Goal: Task Accomplishment & Management: Manage account settings

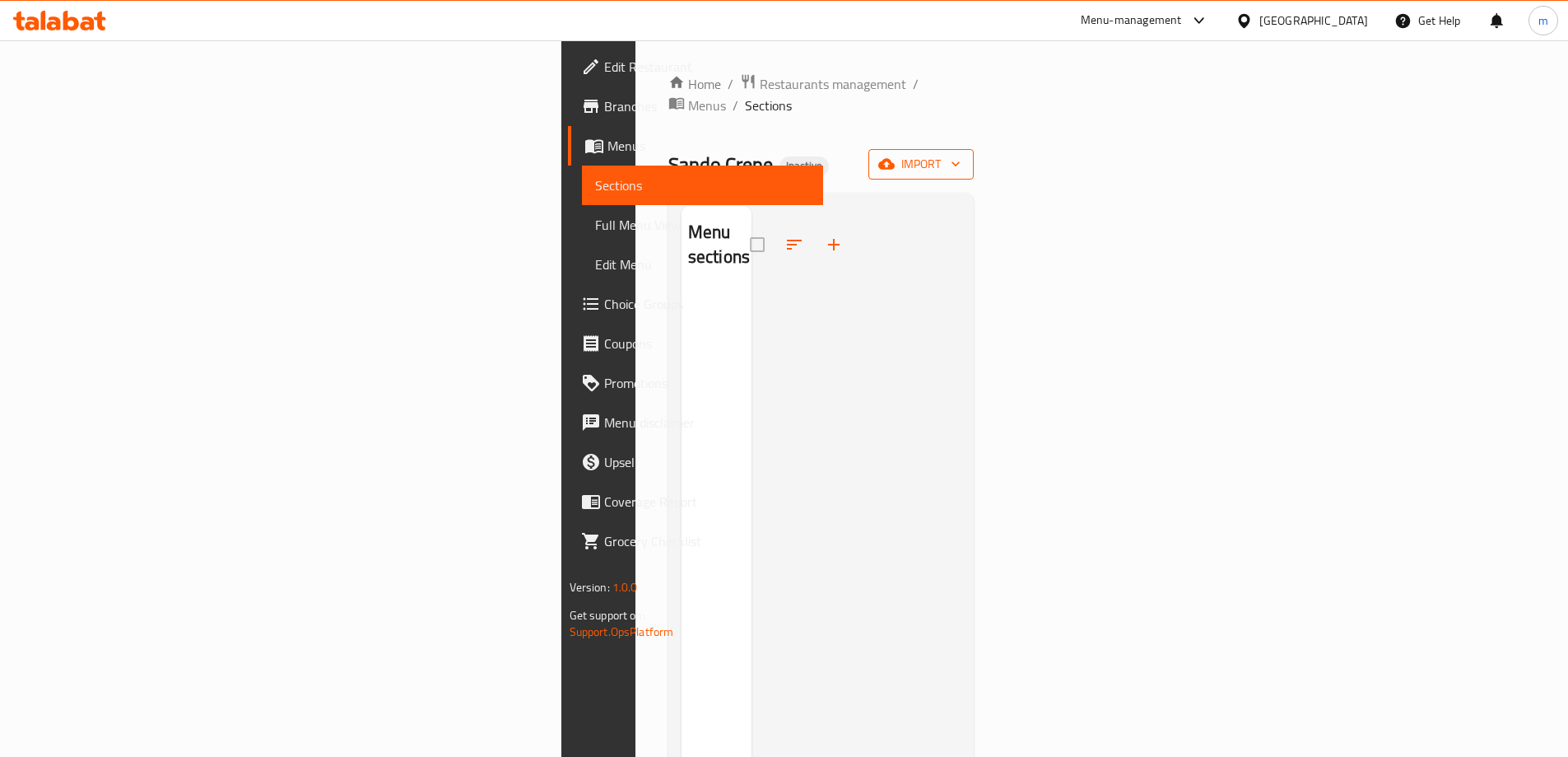
click at [974, 157] on button "import" at bounding box center [920, 164] width 106 height 30
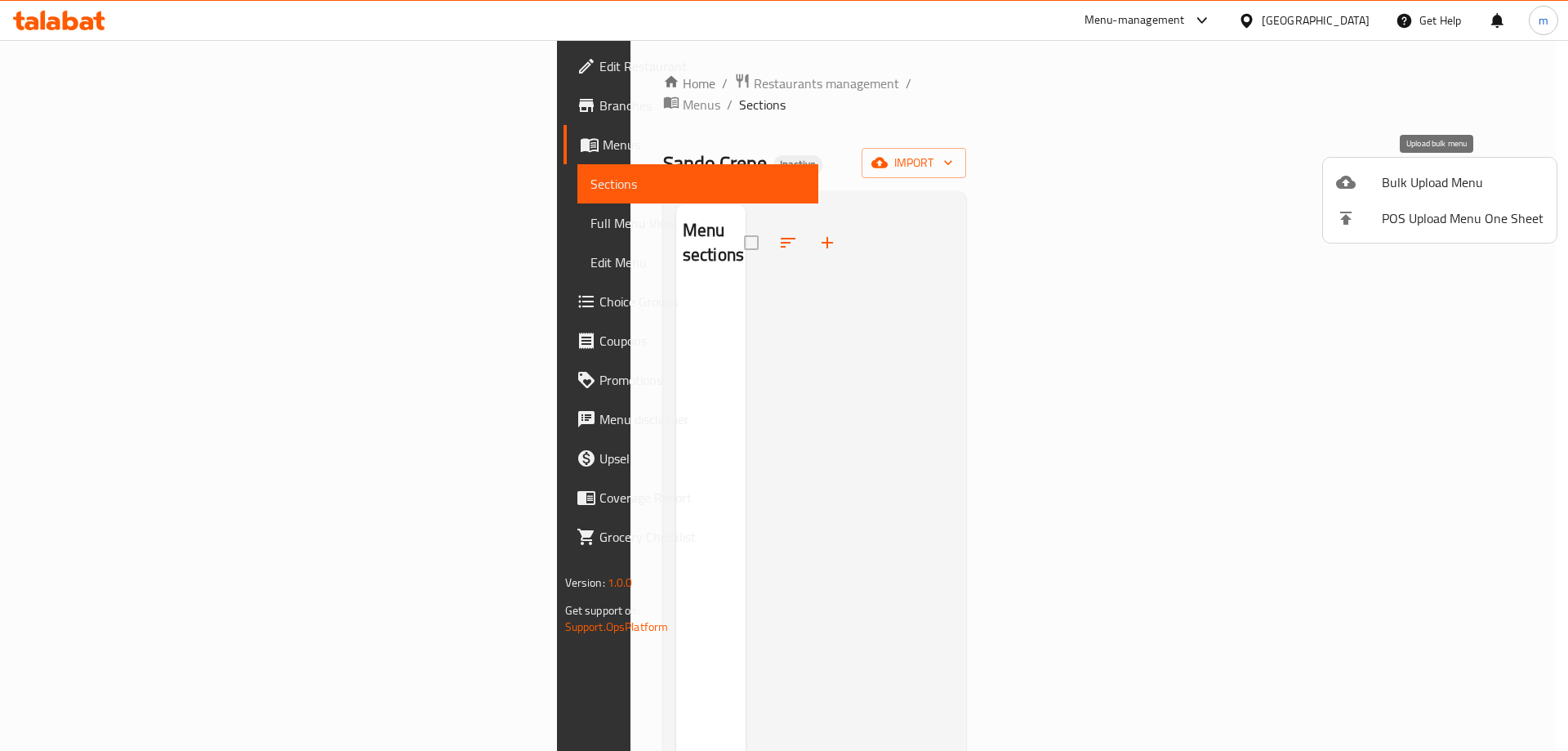
click at [1412, 185] on span "Bulk Upload Menu" at bounding box center [1462, 182] width 162 height 19
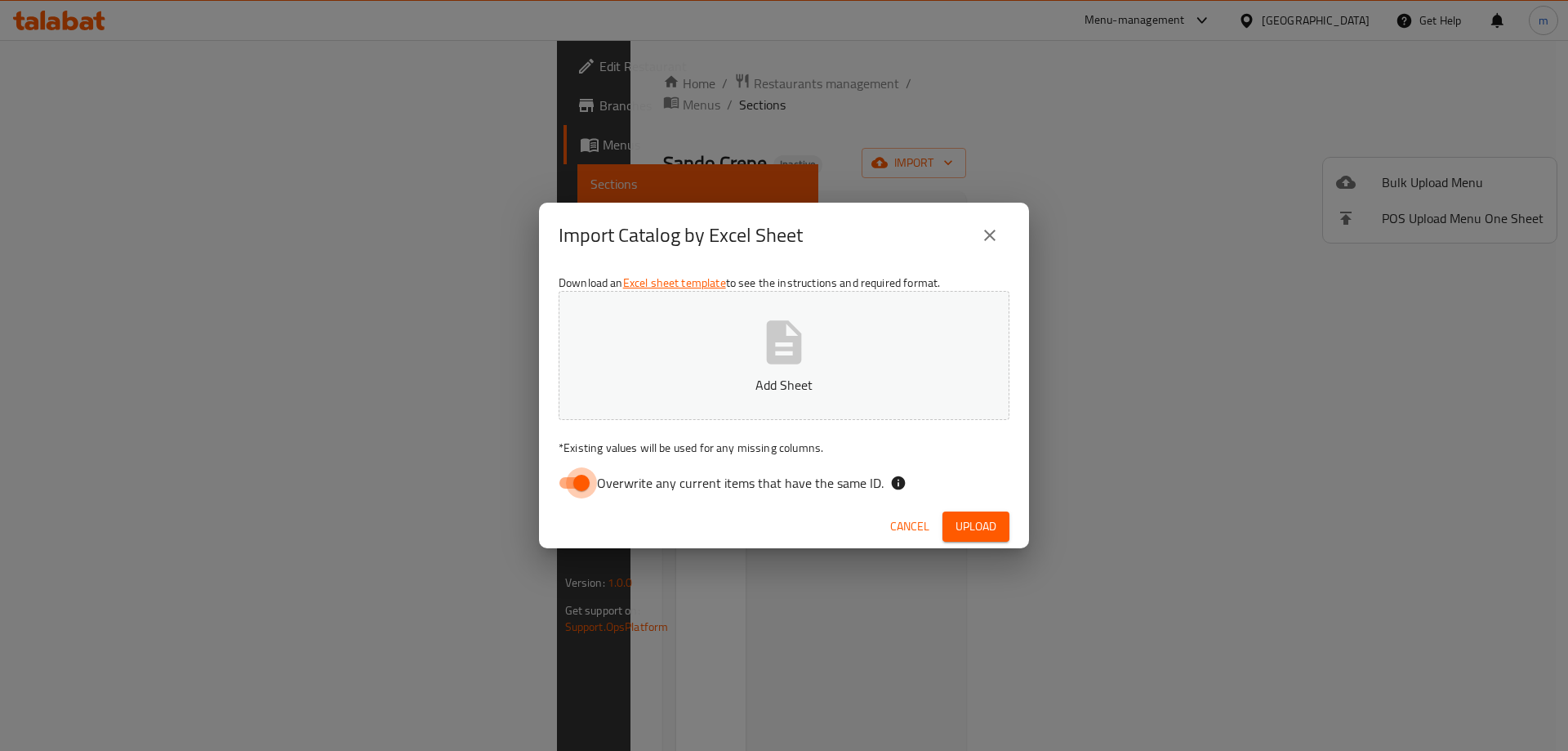
click at [594, 472] on input "Overwrite any current items that have the same ID." at bounding box center [581, 482] width 93 height 31
checkbox input "false"
click at [686, 383] on p "Add Sheet" at bounding box center [784, 384] width 401 height 19
click at [974, 532] on span "Upload" at bounding box center [975, 526] width 41 height 20
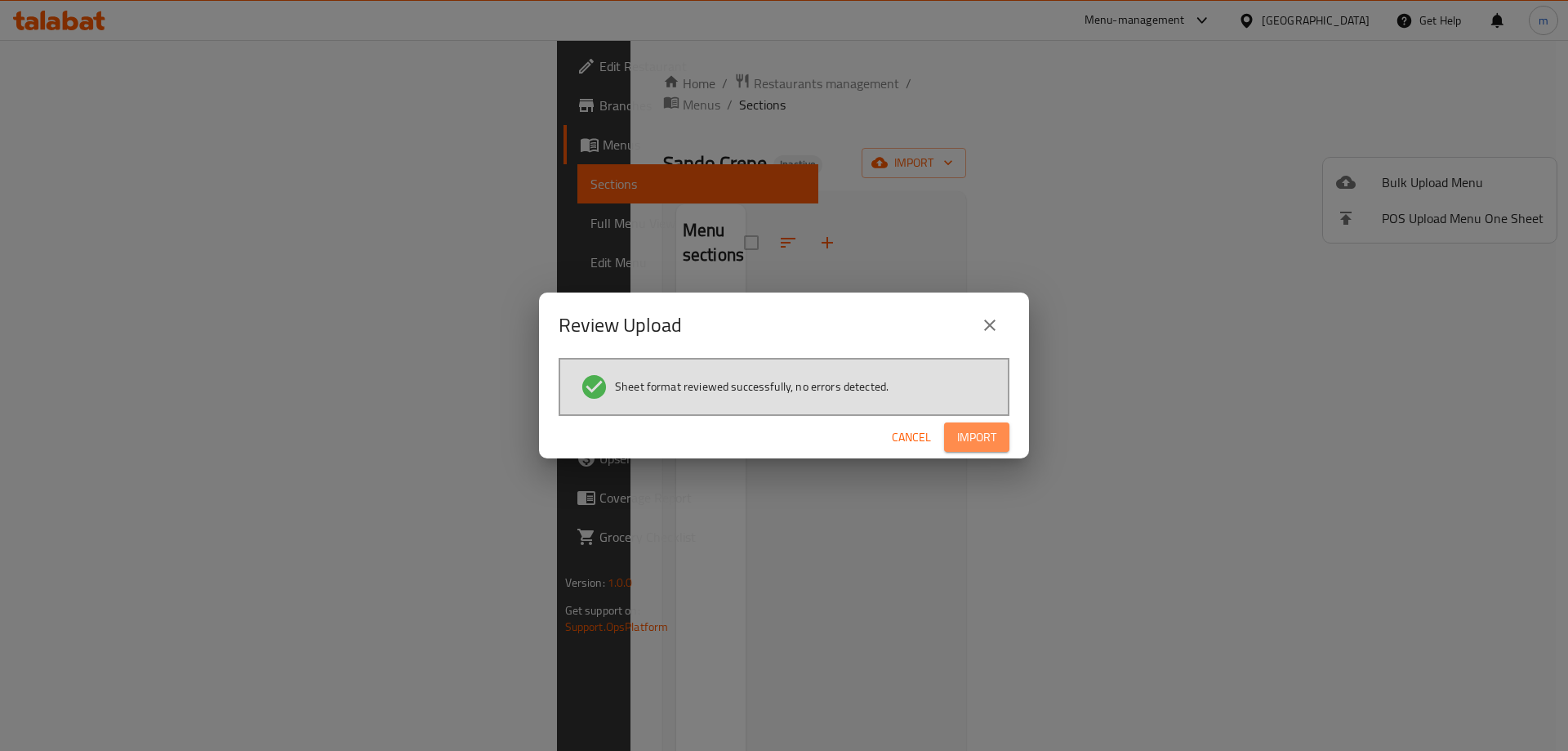
click at [977, 436] on span "Import" at bounding box center [976, 438] width 39 height 20
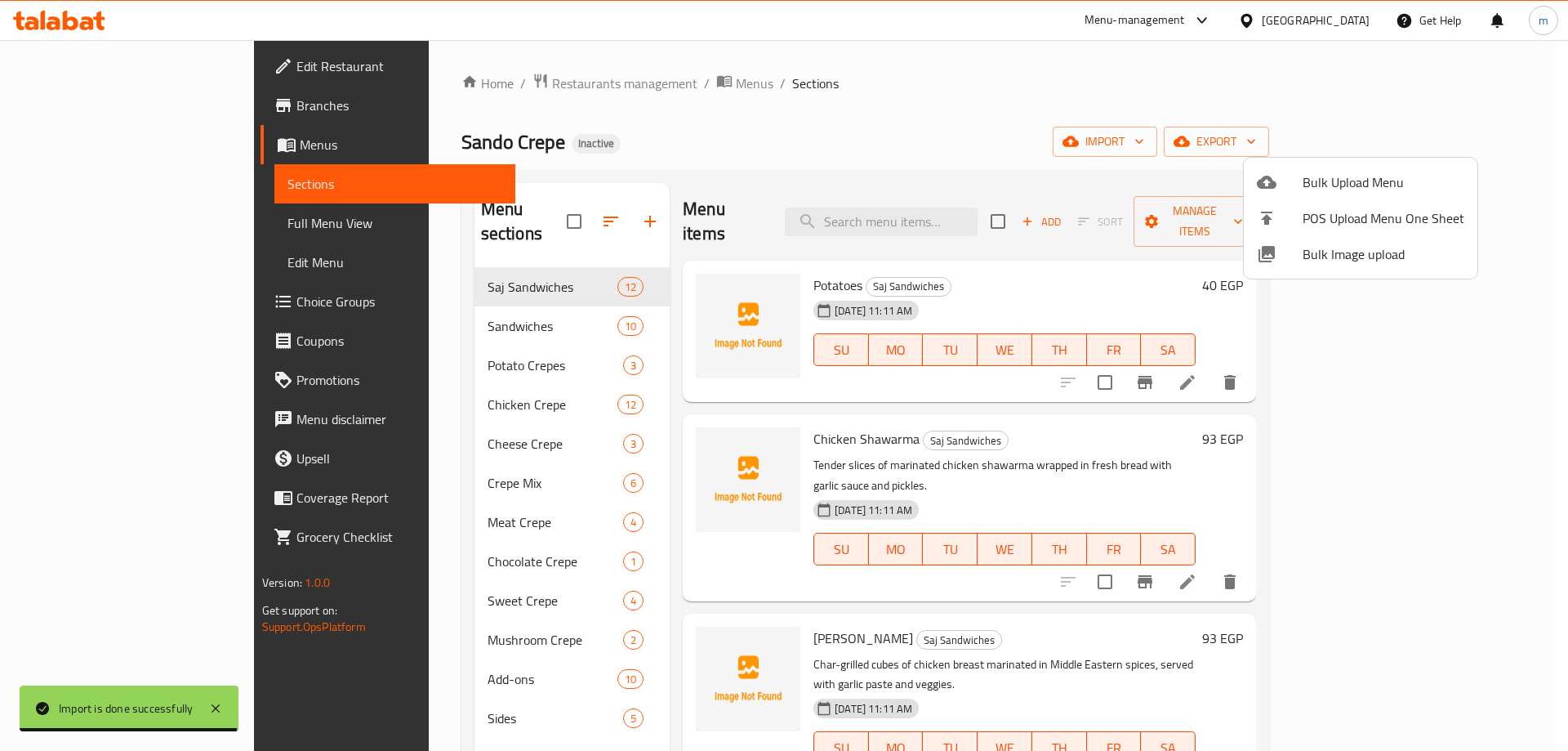
click at [1342, 297] on div at bounding box center [784, 376] width 1568 height 751
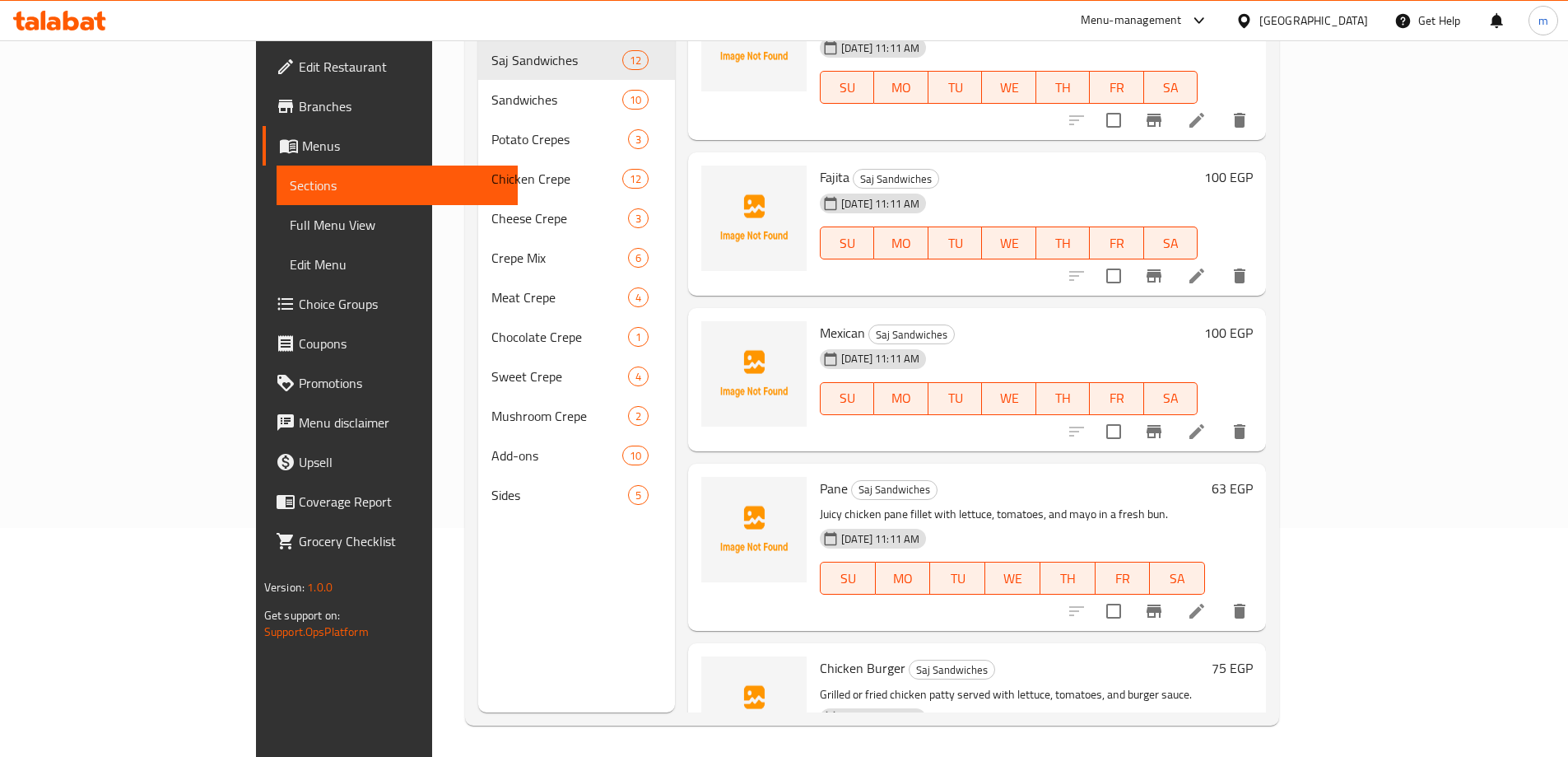
scroll to position [231, 0]
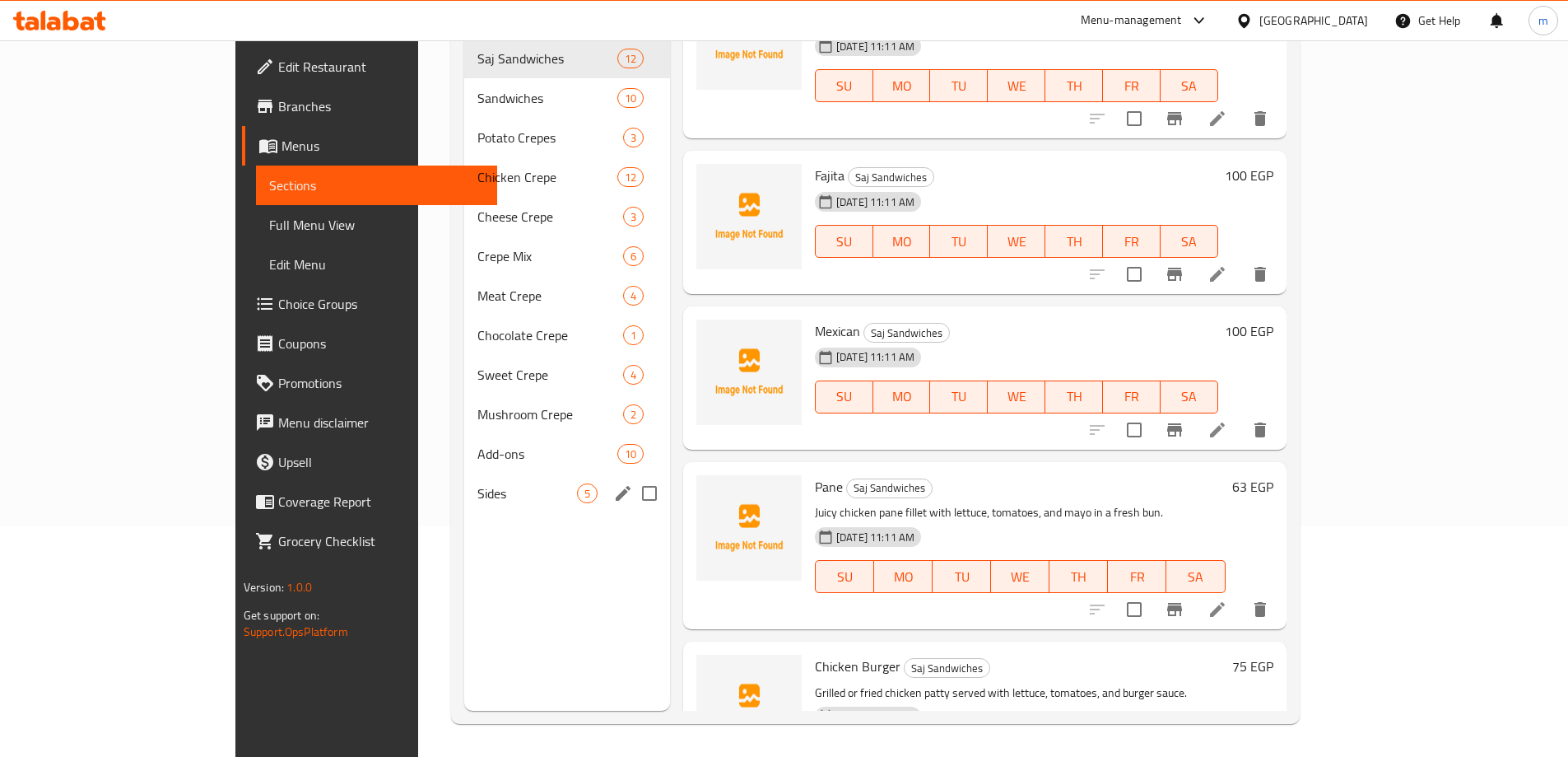
click at [507, 473] on div "Sides 5" at bounding box center [567, 493] width 206 height 40
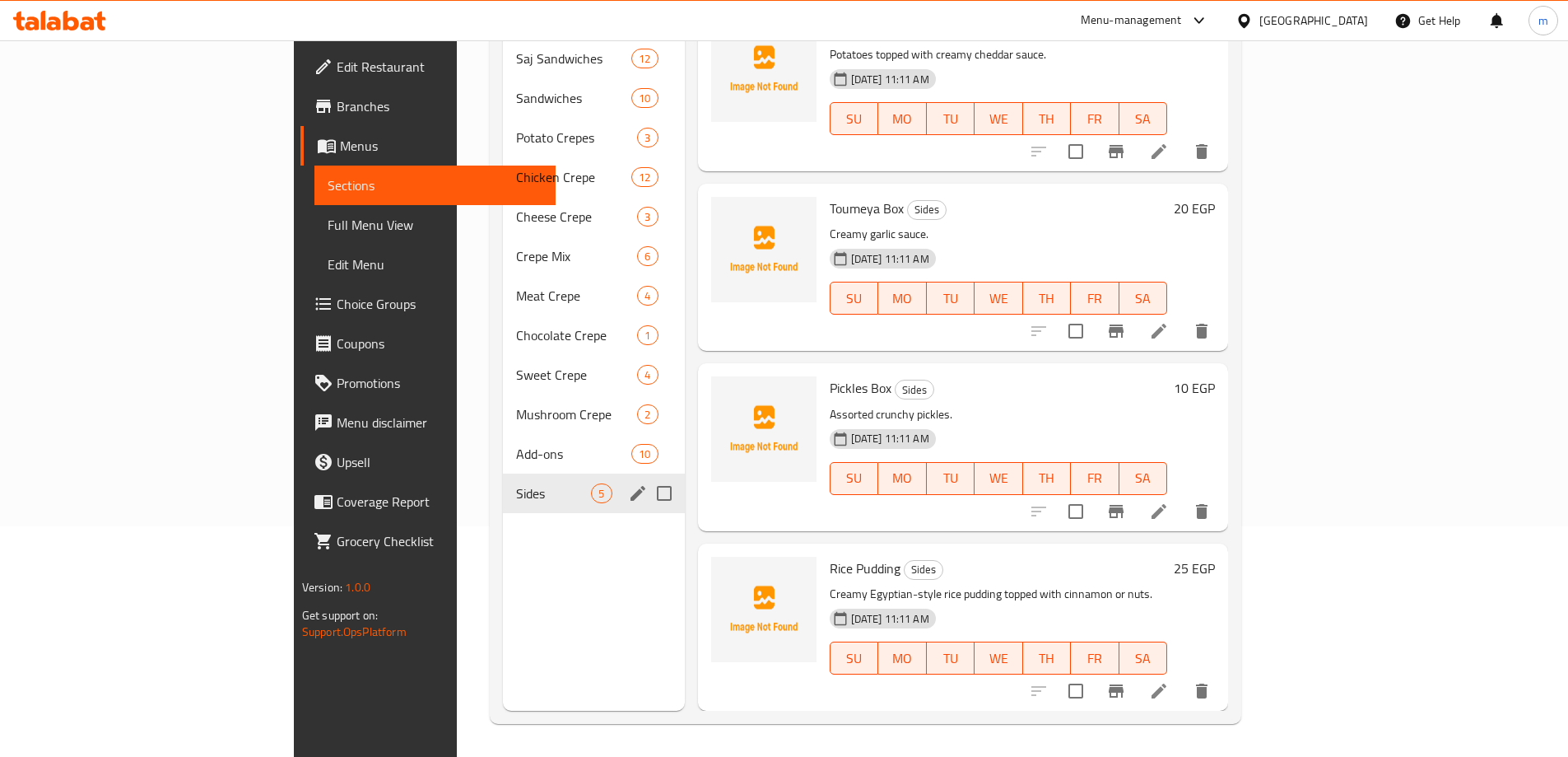
scroll to position [183, 0]
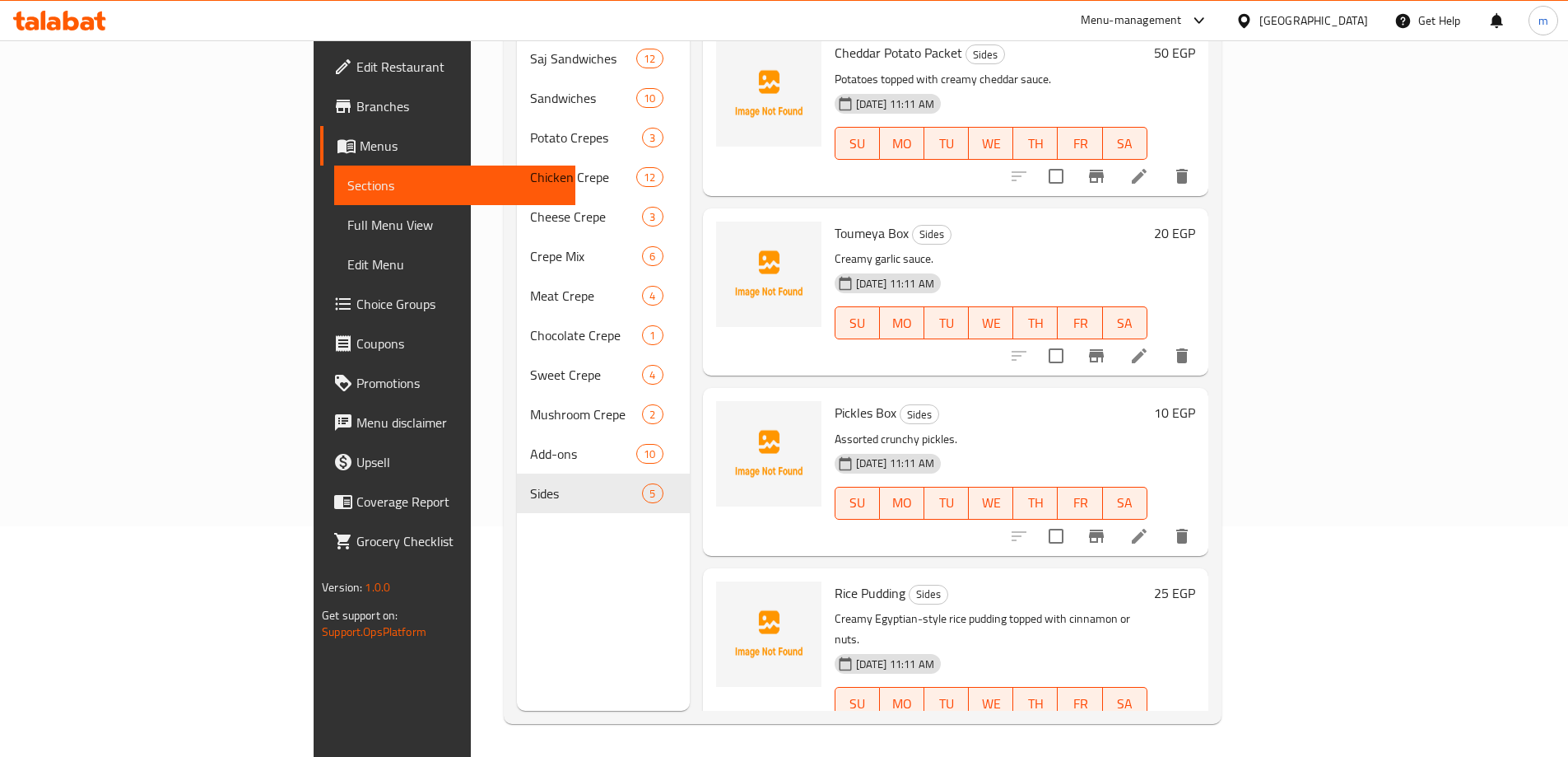
click at [347, 226] on span "Full Menu View" at bounding box center [454, 224] width 214 height 19
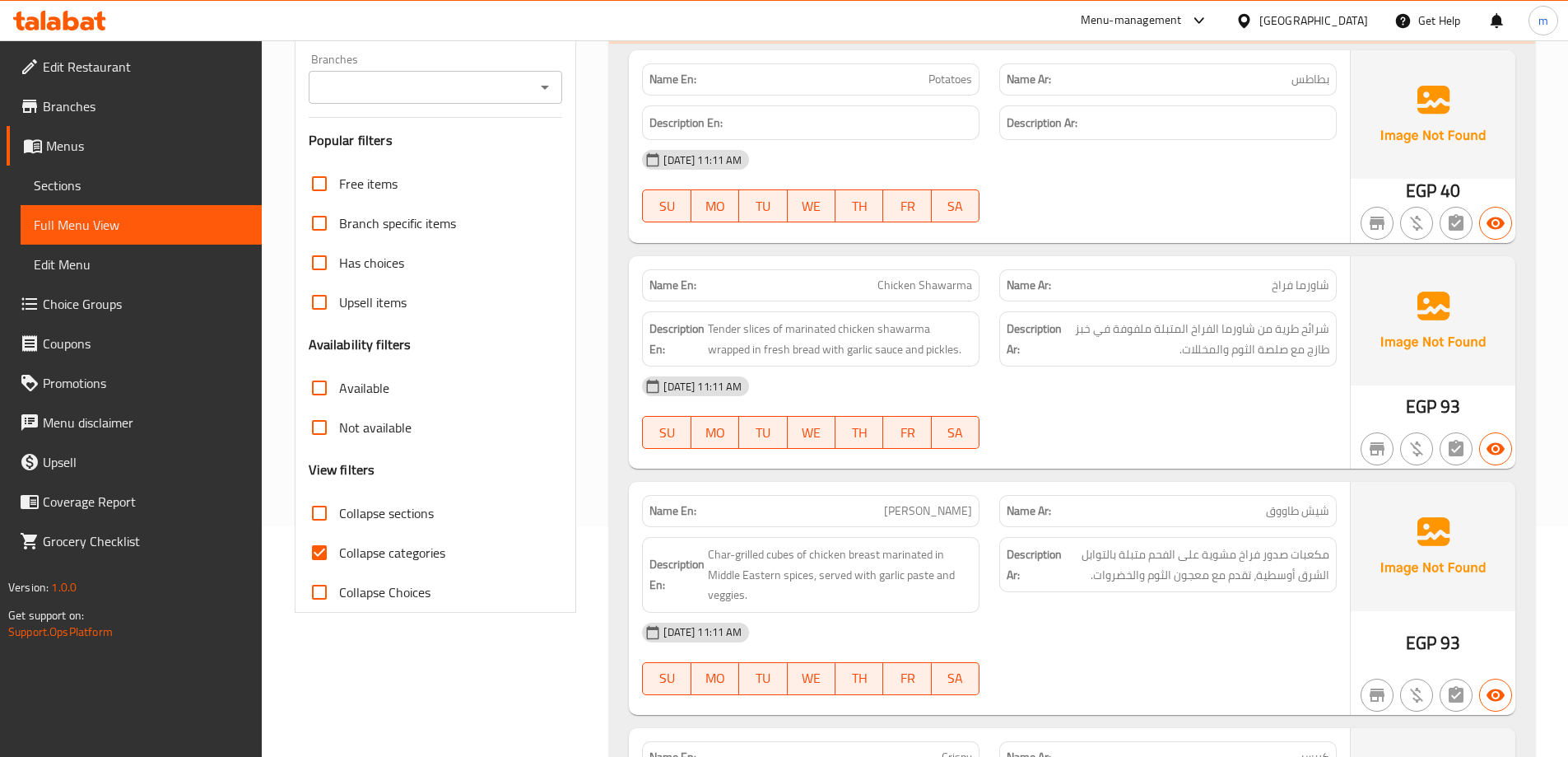
click at [437, 551] on span "Collapse categories" at bounding box center [393, 552] width 106 height 19
click at [339, 551] on input "Collapse categories" at bounding box center [319, 553] width 40 height 40
checkbox input "false"
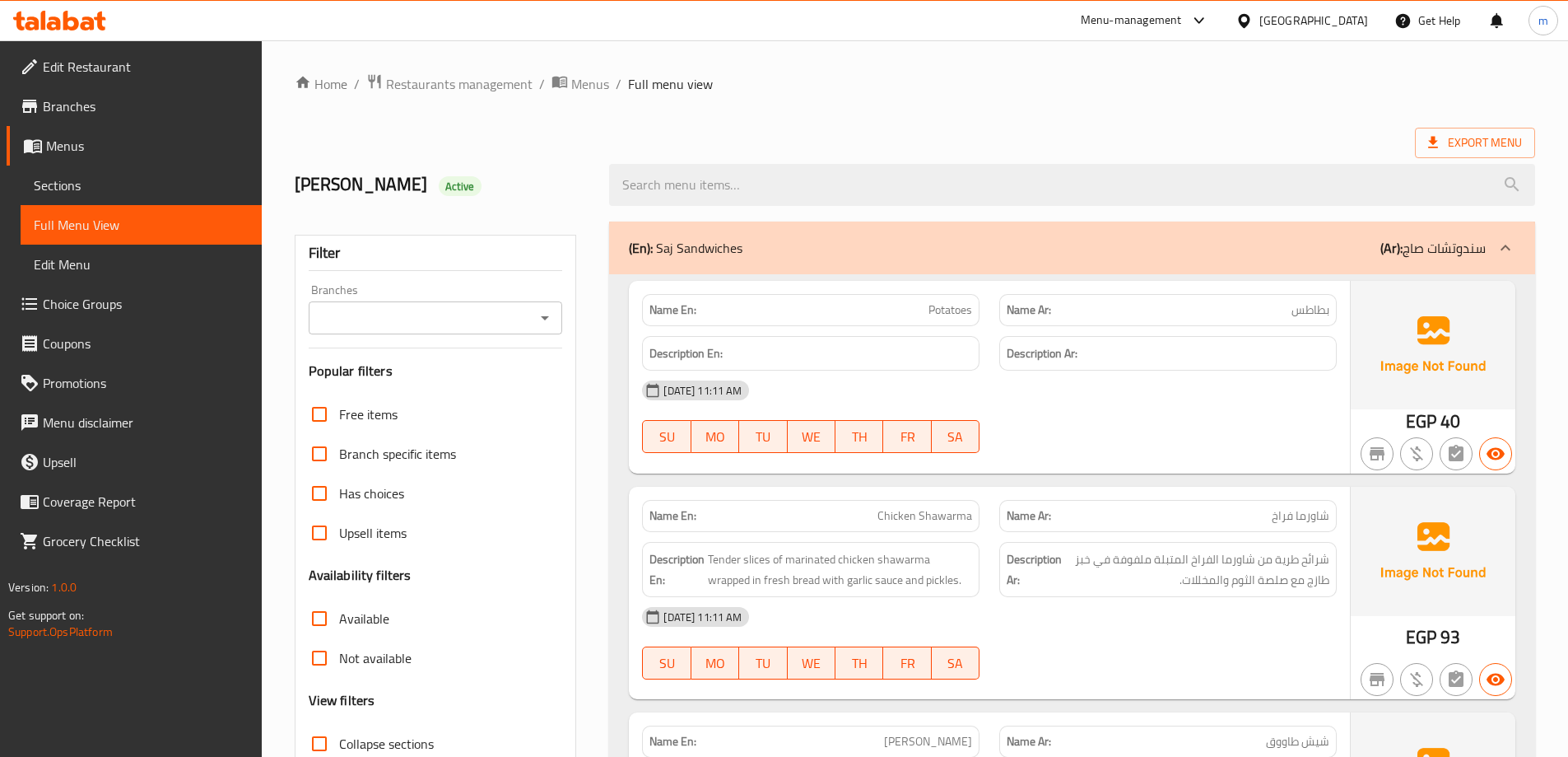
click at [943, 316] on span "Potatoes" at bounding box center [950, 310] width 44 height 17
copy span "Potatoes"
click at [1243, 406] on div "[DATE] 11:11 AM" at bounding box center [990, 390] width 714 height 40
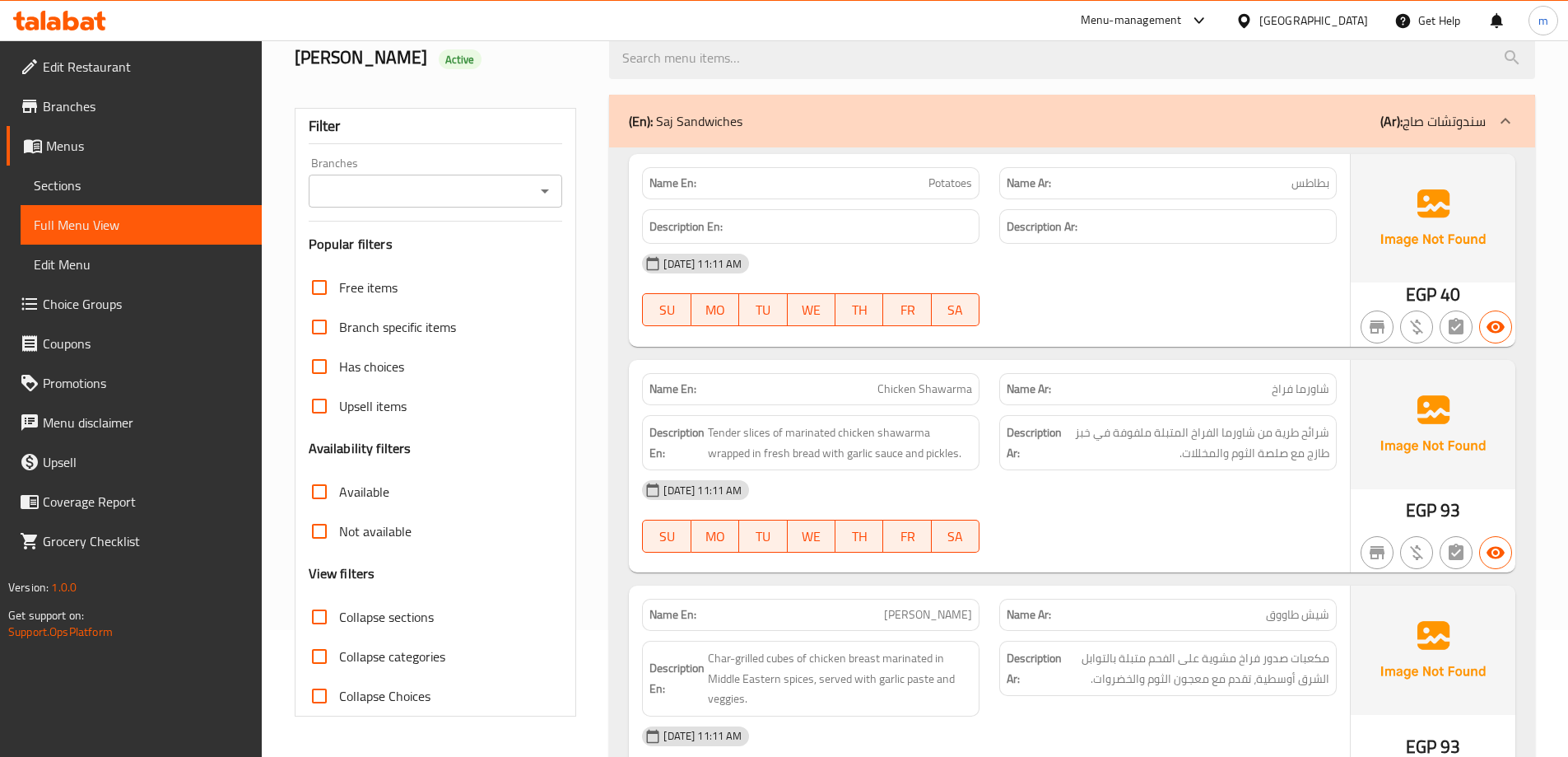
scroll to position [165, 0]
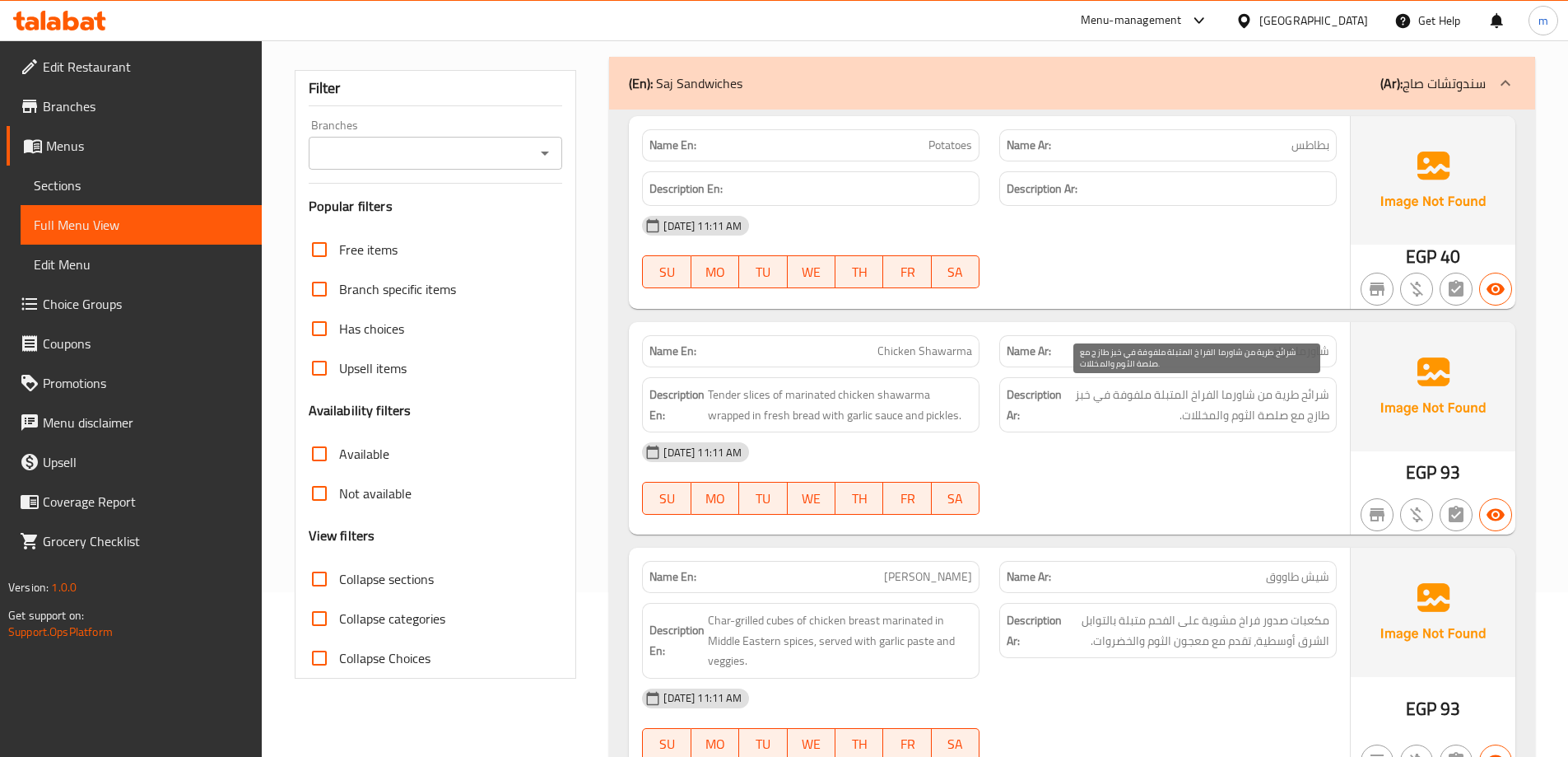
click at [1286, 392] on span "شرائح طرية من شاورما الفراخ المتبلة ملفوفة في خبز طازج مع صلصة الثوم والمخللات." at bounding box center [1196, 405] width 264 height 41
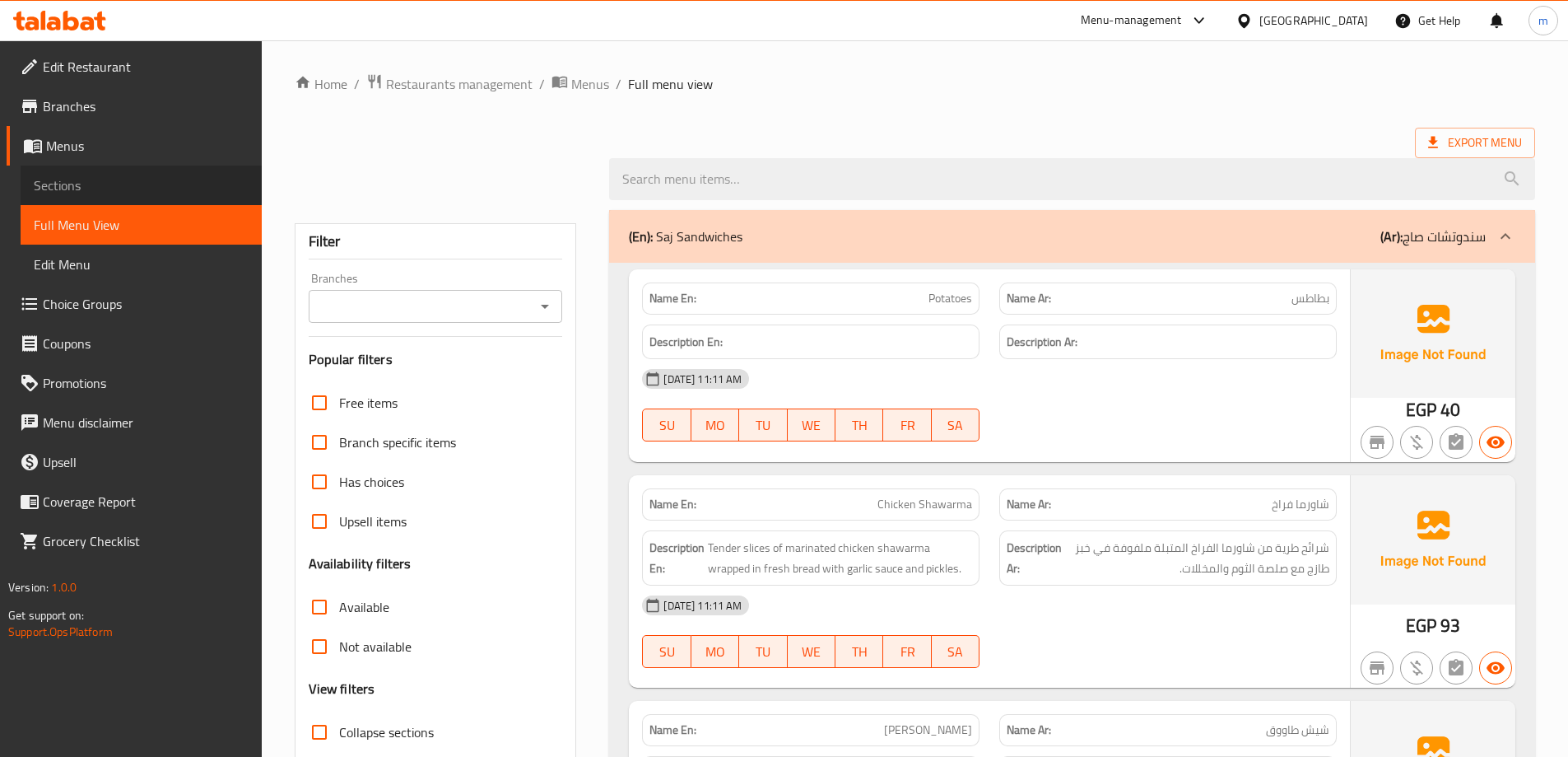
click at [69, 199] on link "Sections" at bounding box center [141, 185] width 241 height 40
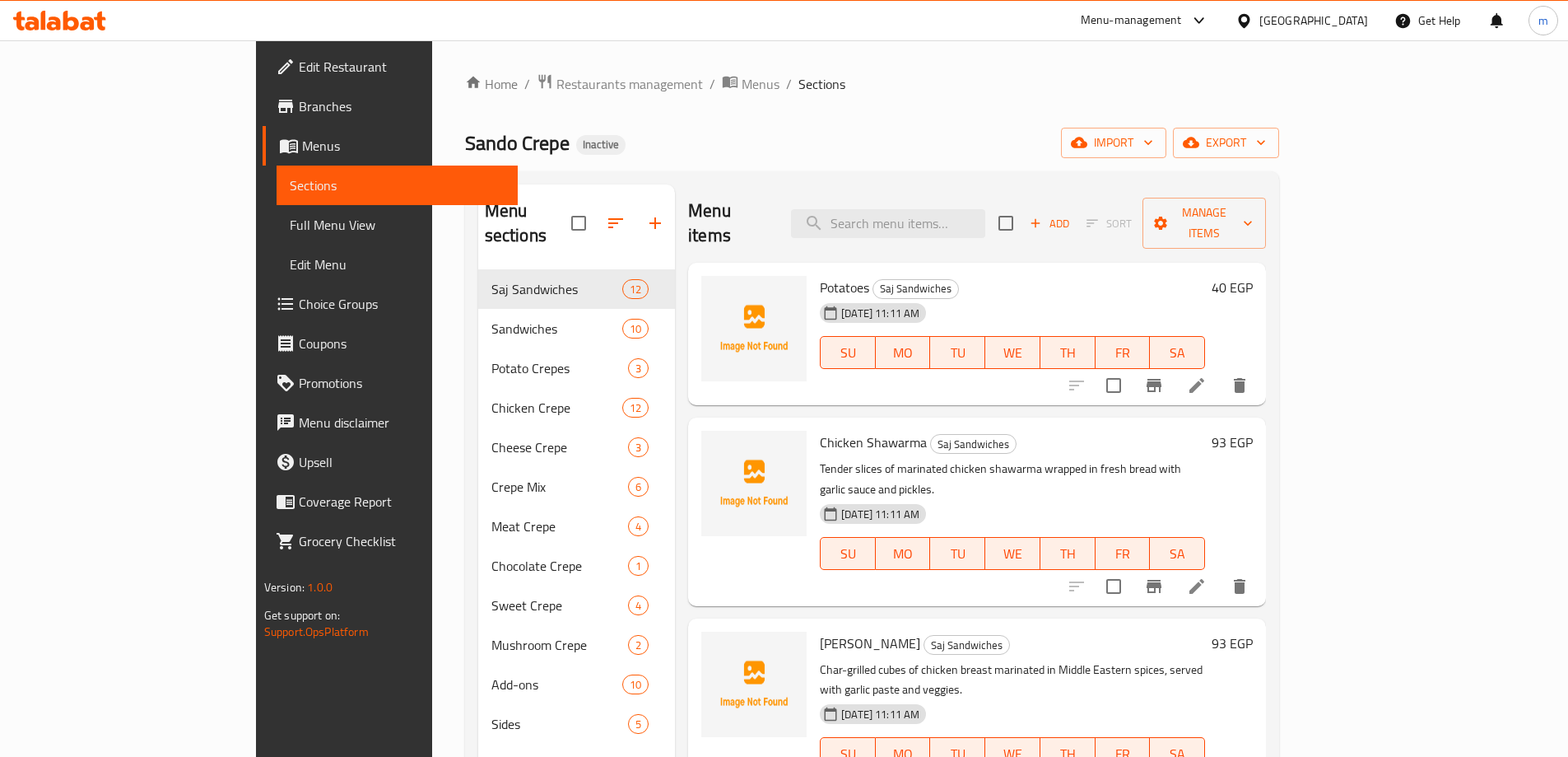
click at [1204, 579] on icon at bounding box center [1196, 586] width 15 height 15
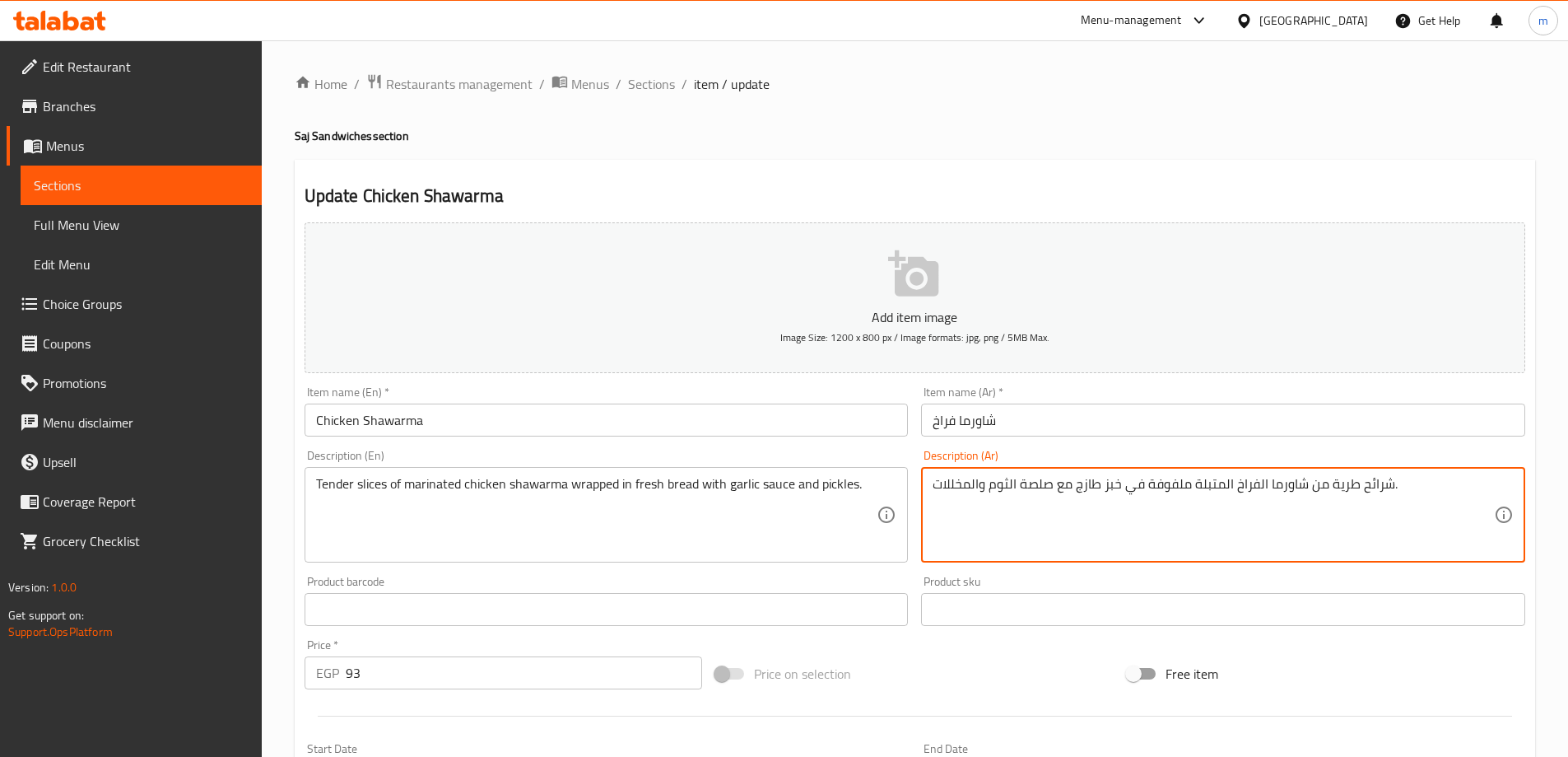
click at [1337, 477] on textarea "شرائح طرية من شاورما الفراخ المتبلة ملفوفة في خبز طازج مع صلصة الثوم والمخللات." at bounding box center [1213, 515] width 562 height 79
type textarea "شرائح تندر من شاورما الفراخ المتبلة ملفوفة في خبز طازج مع صلصة الثوم والمخللات."
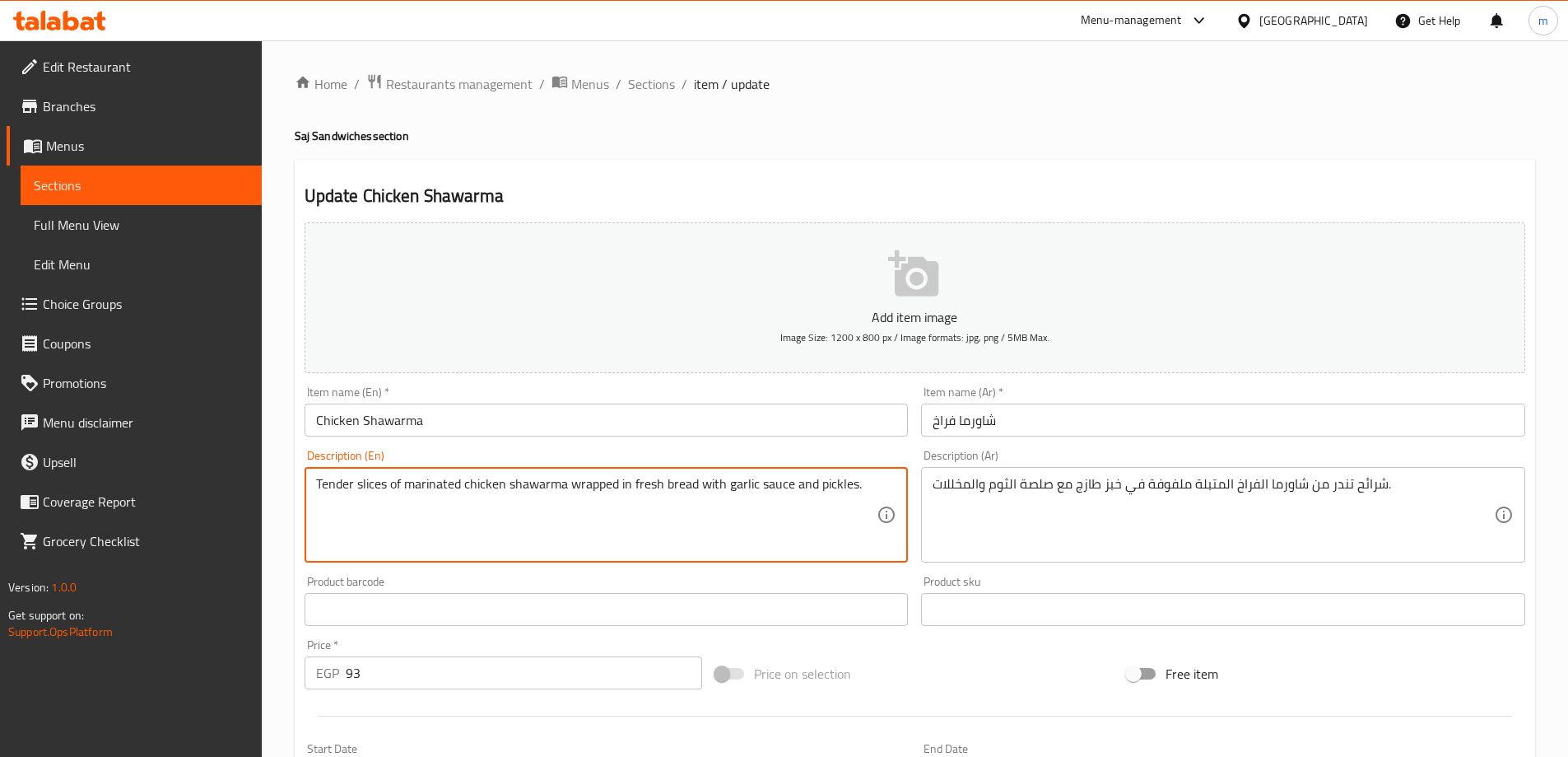
drag, startPoint x: 790, startPoint y: 487, endPoint x: 730, endPoint y: 487, distance: 60.0
click at [730, 487] on textarea "Tender slices of marinated chicken shawarma wrapped in fresh bread with garlic …" at bounding box center [596, 515] width 562 height 79
drag, startPoint x: 727, startPoint y: 484, endPoint x: 790, endPoint y: 486, distance: 63.0
click at [790, 486] on textarea "Tender slices of marinated chicken shawarma wrapped in fresh bread with garlic …" at bounding box center [596, 515] width 562 height 79
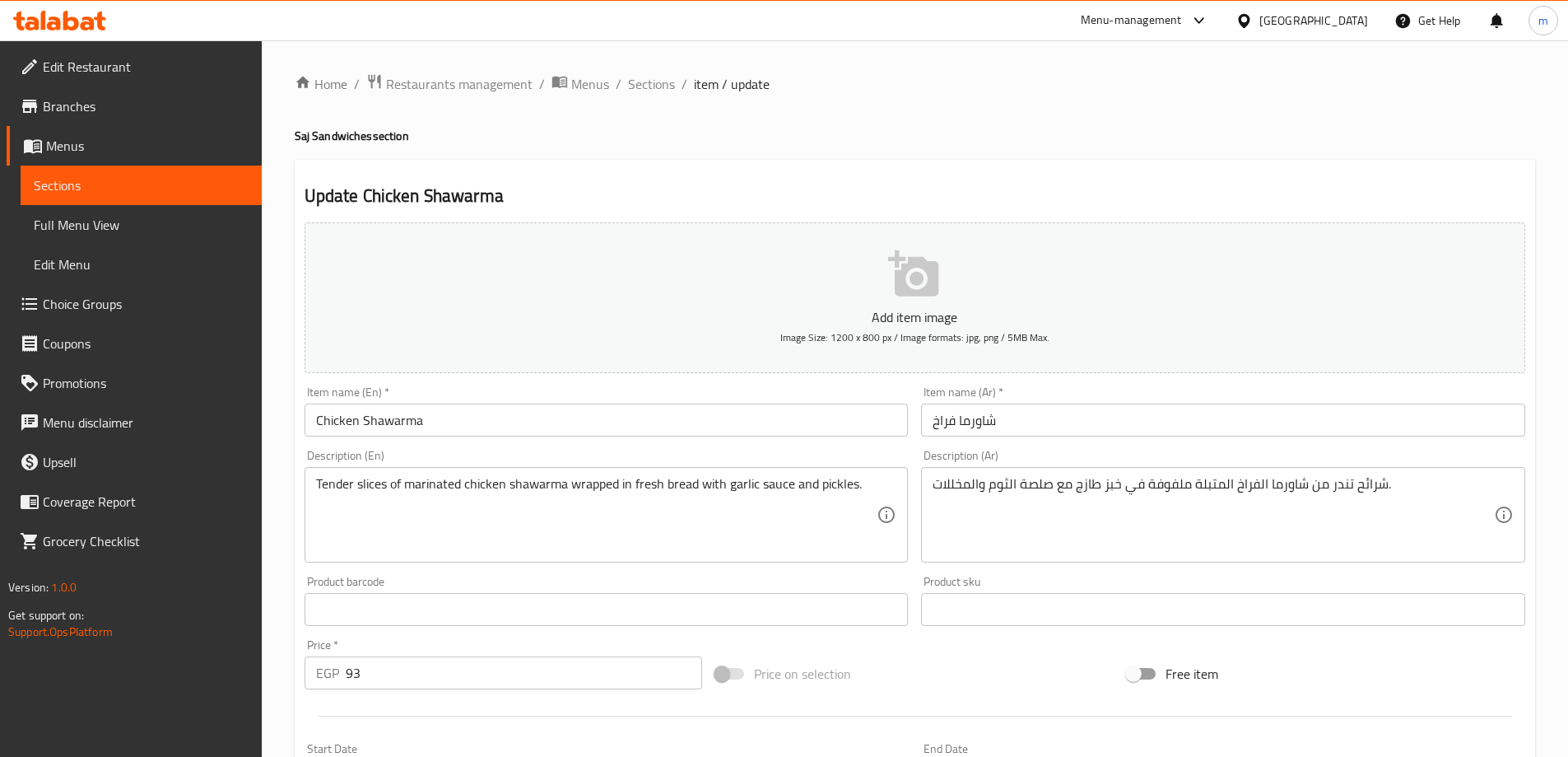
click at [593, 484] on textarea "Tender slices of marinated chicken shawarma wrapped in fresh bread with garlic …" at bounding box center [596, 515] width 562 height 79
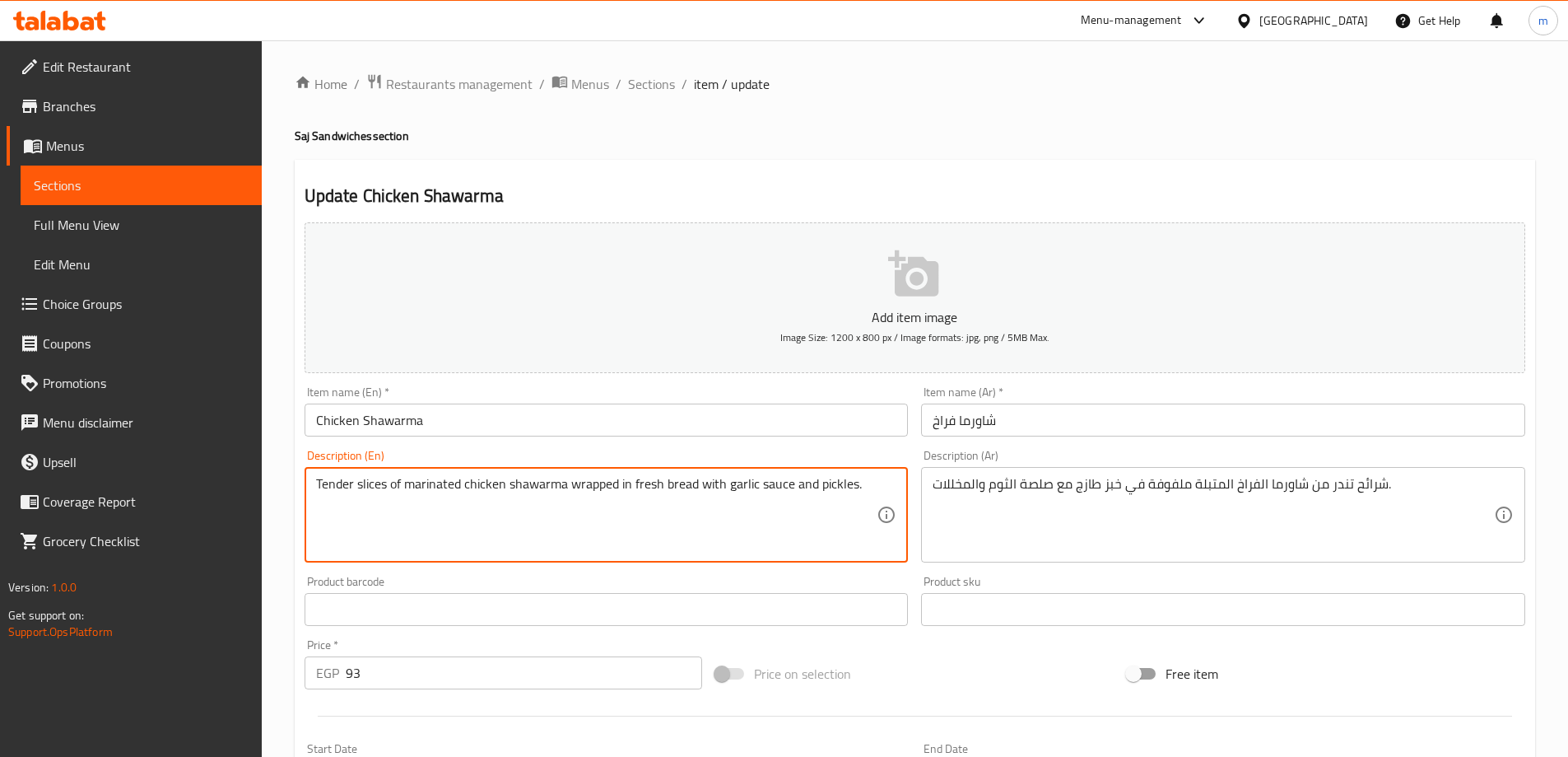
click at [593, 484] on textarea "Tender slices of marinated chicken shawarma wrapped in fresh bread with garlic …" at bounding box center [596, 515] width 562 height 79
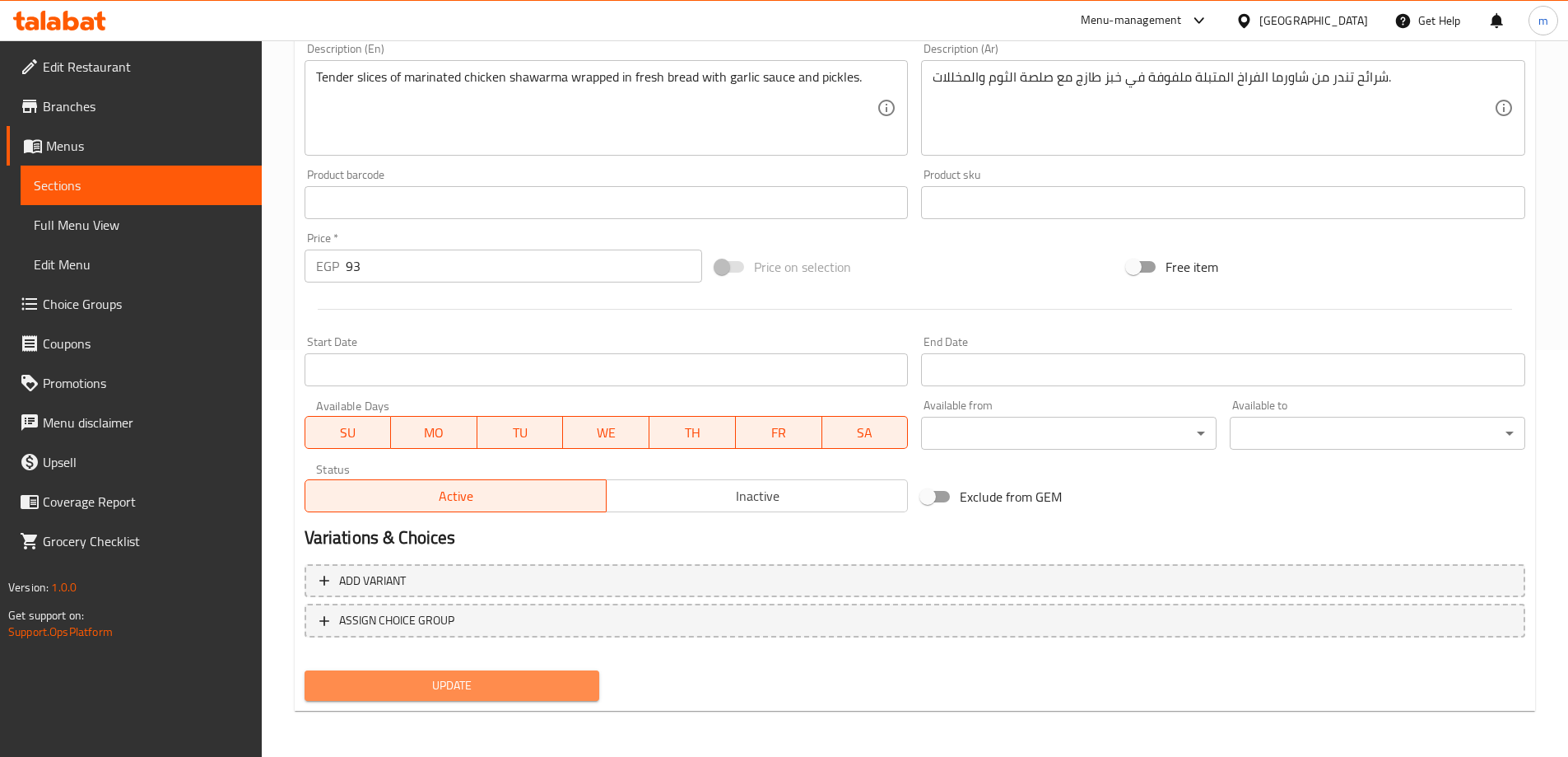
click at [530, 681] on span "Update" at bounding box center [452, 685] width 269 height 20
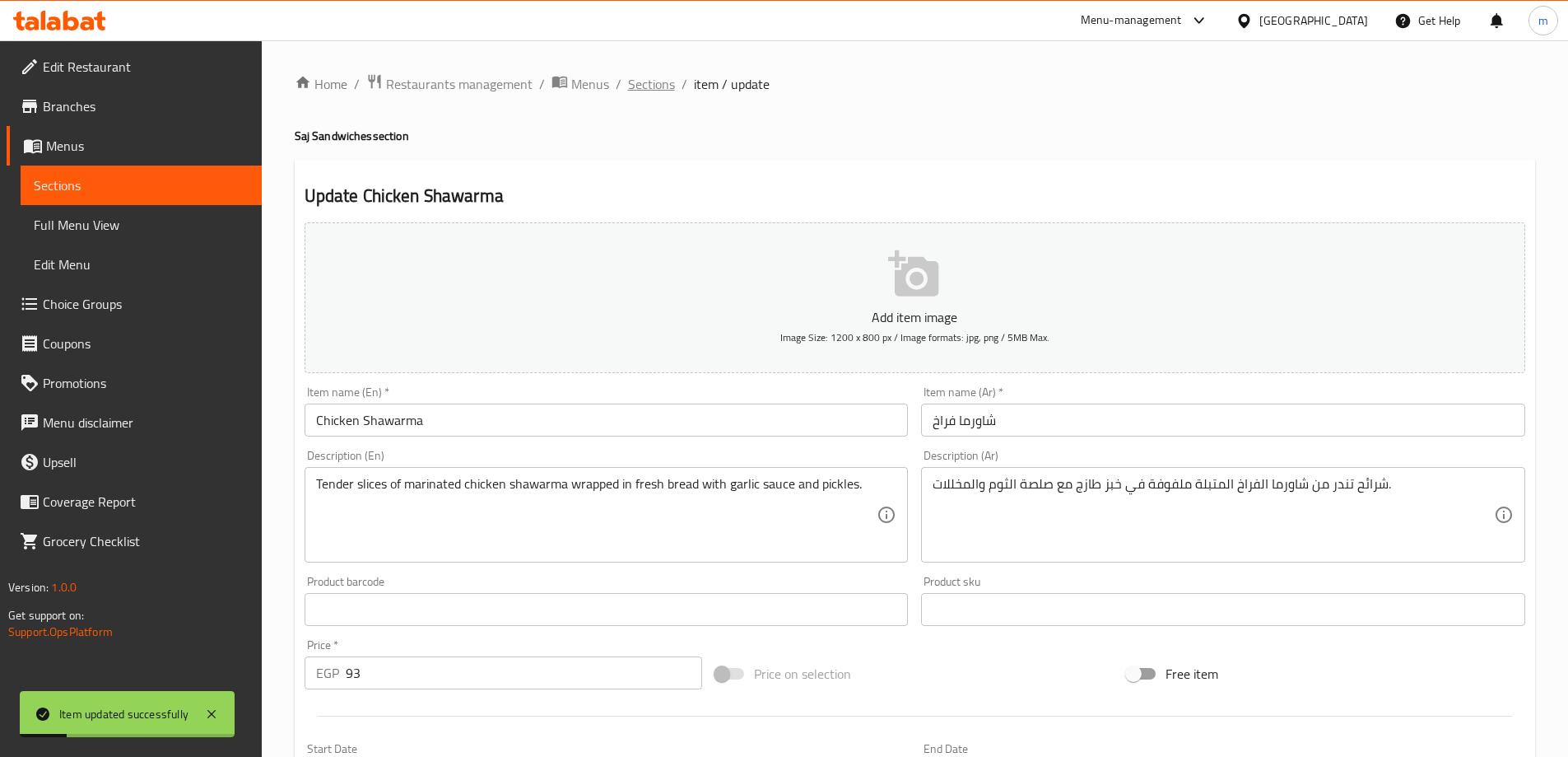
click at [643, 89] on span "Sections" at bounding box center [652, 84] width 47 height 19
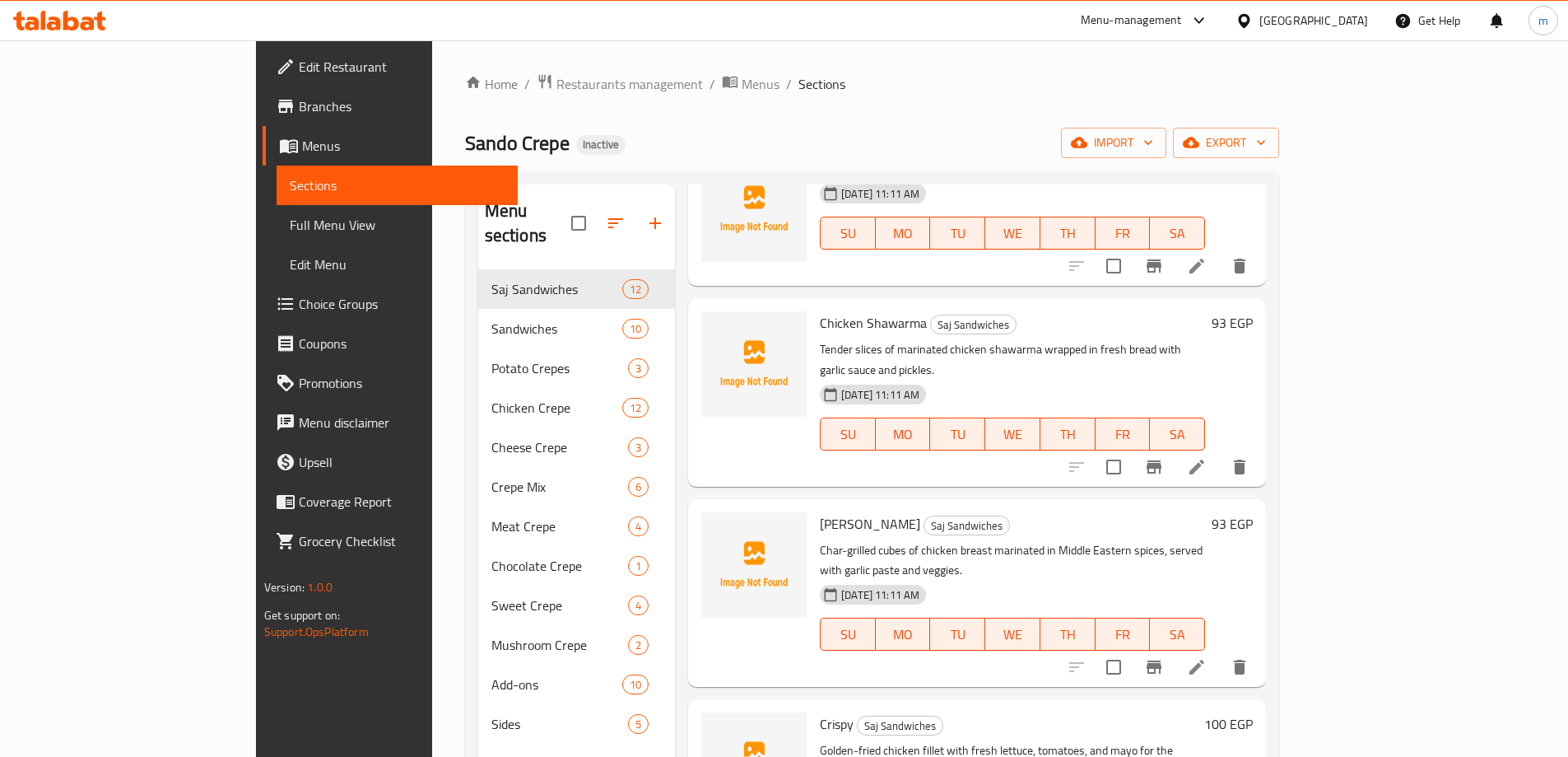
scroll to position [247, 0]
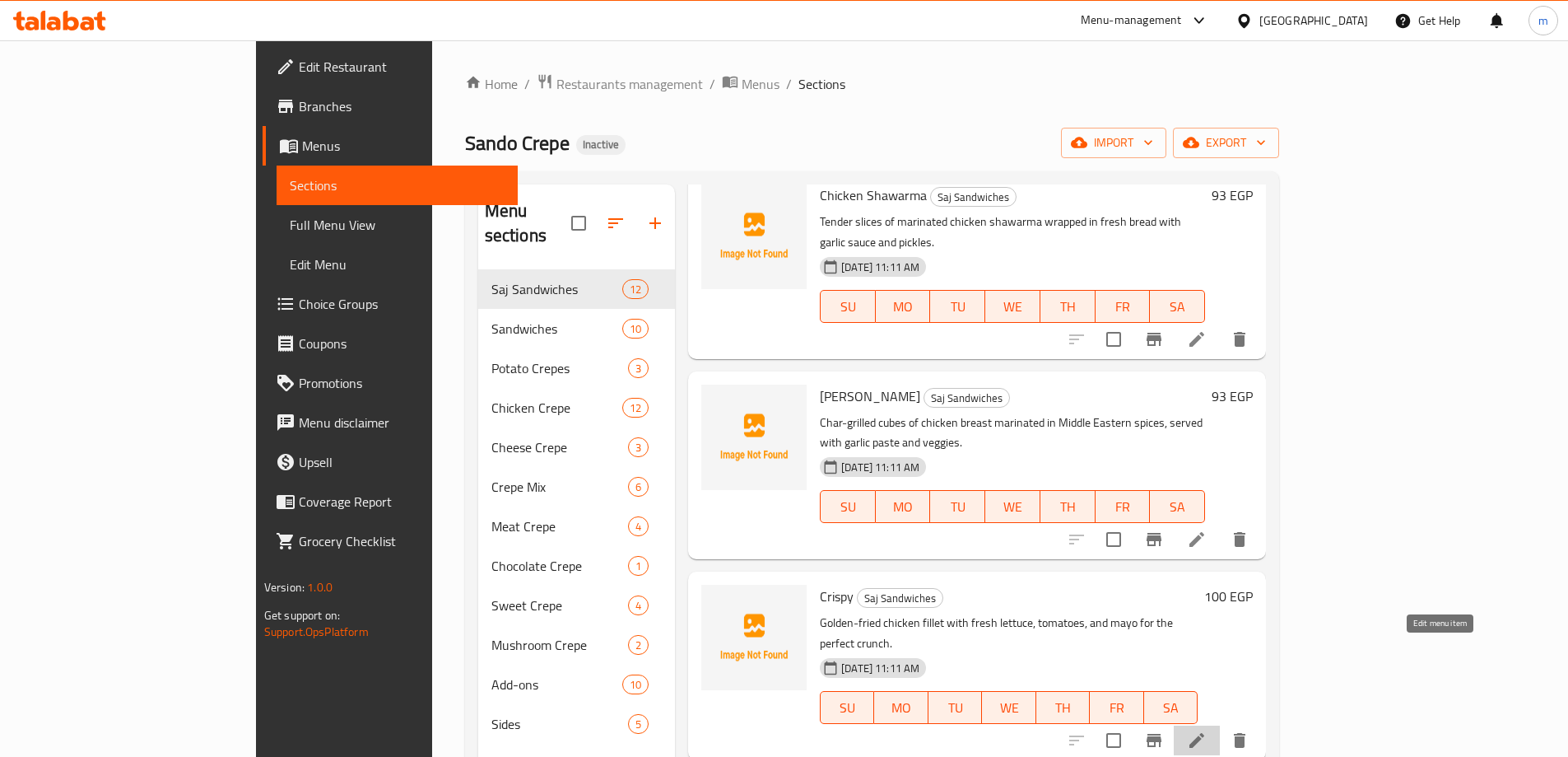
click at [1204, 732] on icon at bounding box center [1196, 740] width 15 height 15
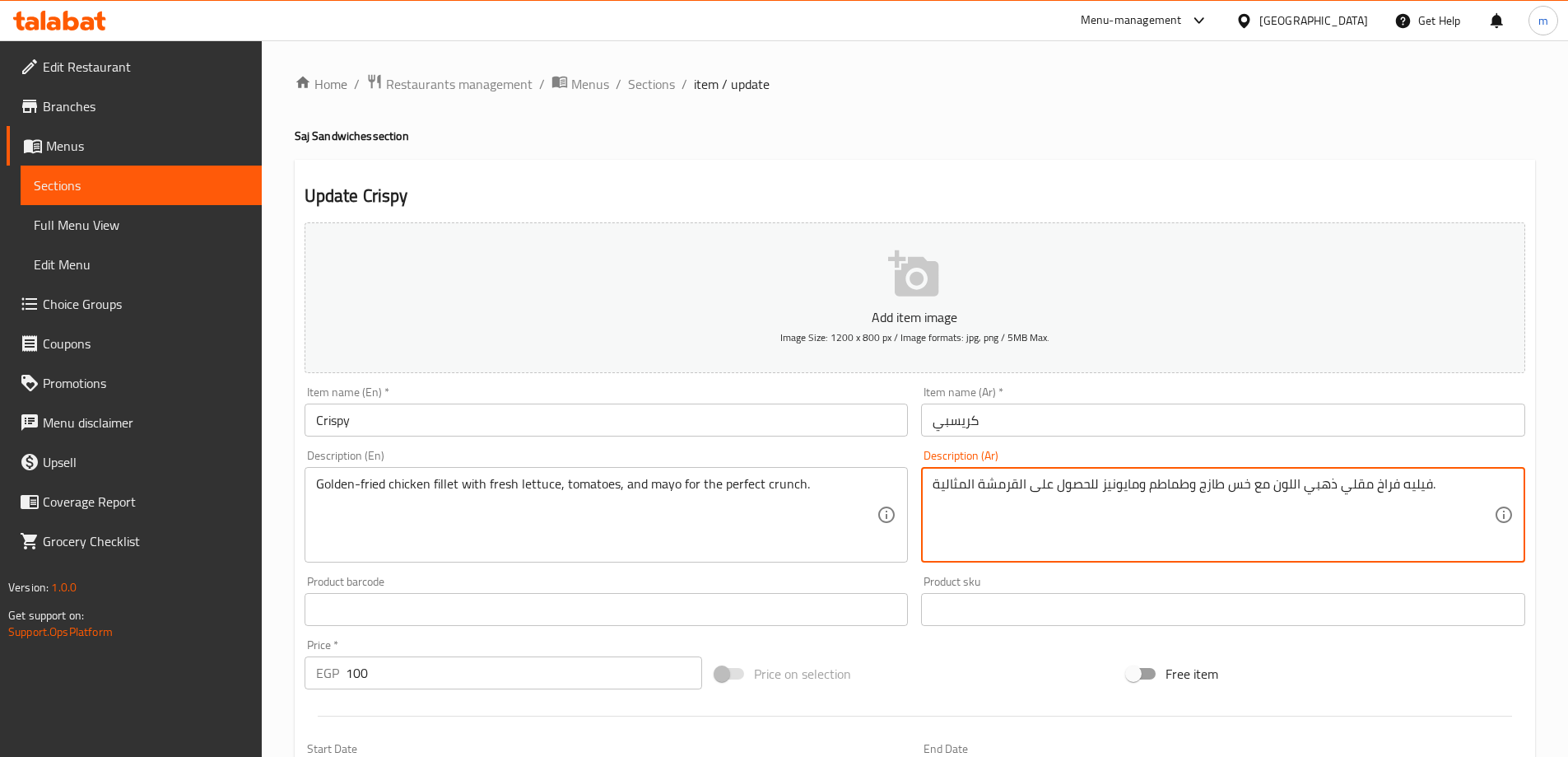
click at [1283, 484] on textarea "فيليه فراخ مقلي ذهبي اللون مع خس طازج وطماطم ومايونيز للحصول على القرمشة المثال…" at bounding box center [1213, 515] width 562 height 79
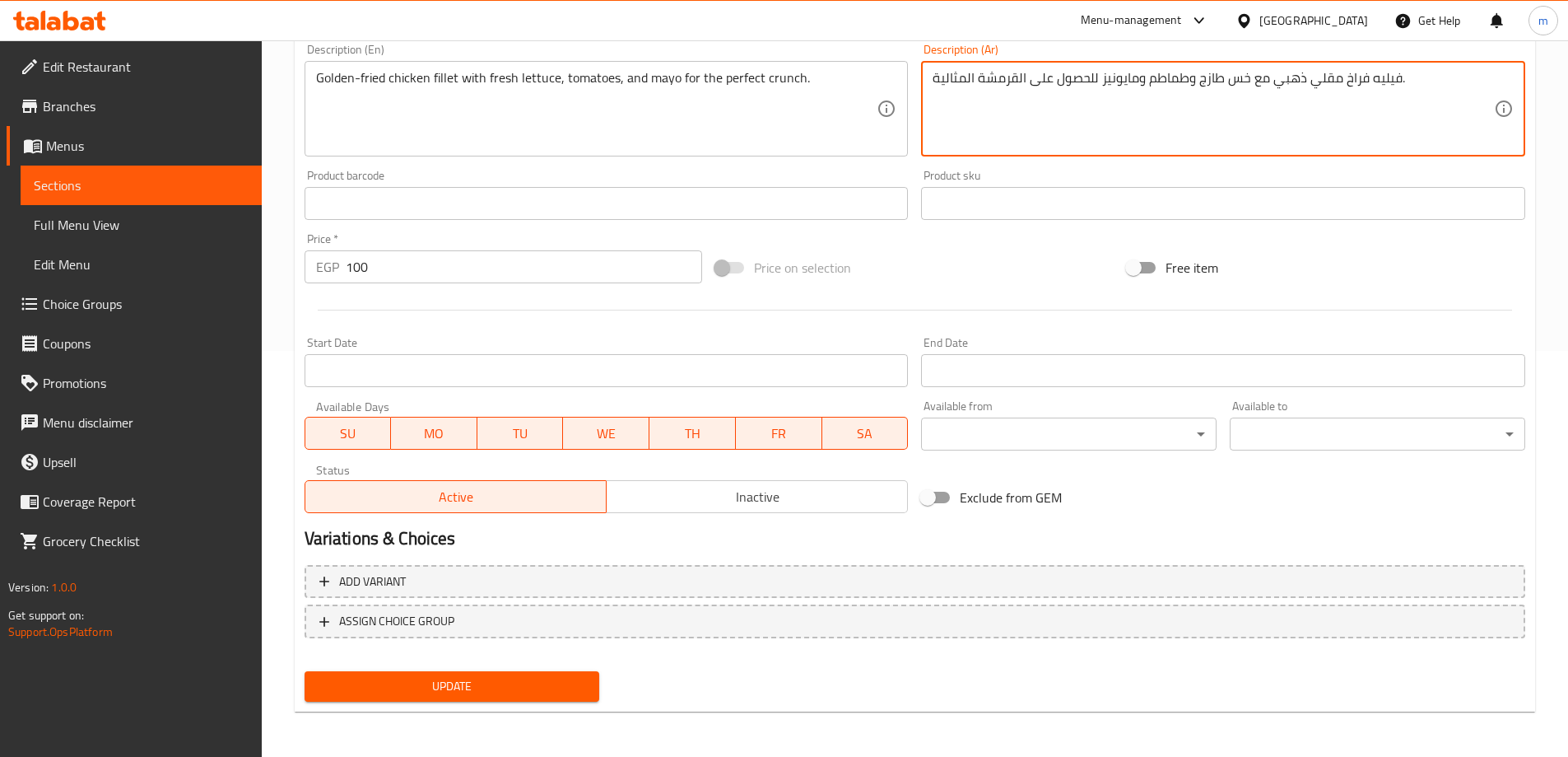
scroll to position [406, 0]
type textarea "فيليه فراخ مقلي ذهبي مع خس طازج وطماطم ومايونيز للحصول على القرمشة المثالية."
click at [438, 679] on span "Update" at bounding box center [452, 685] width 269 height 20
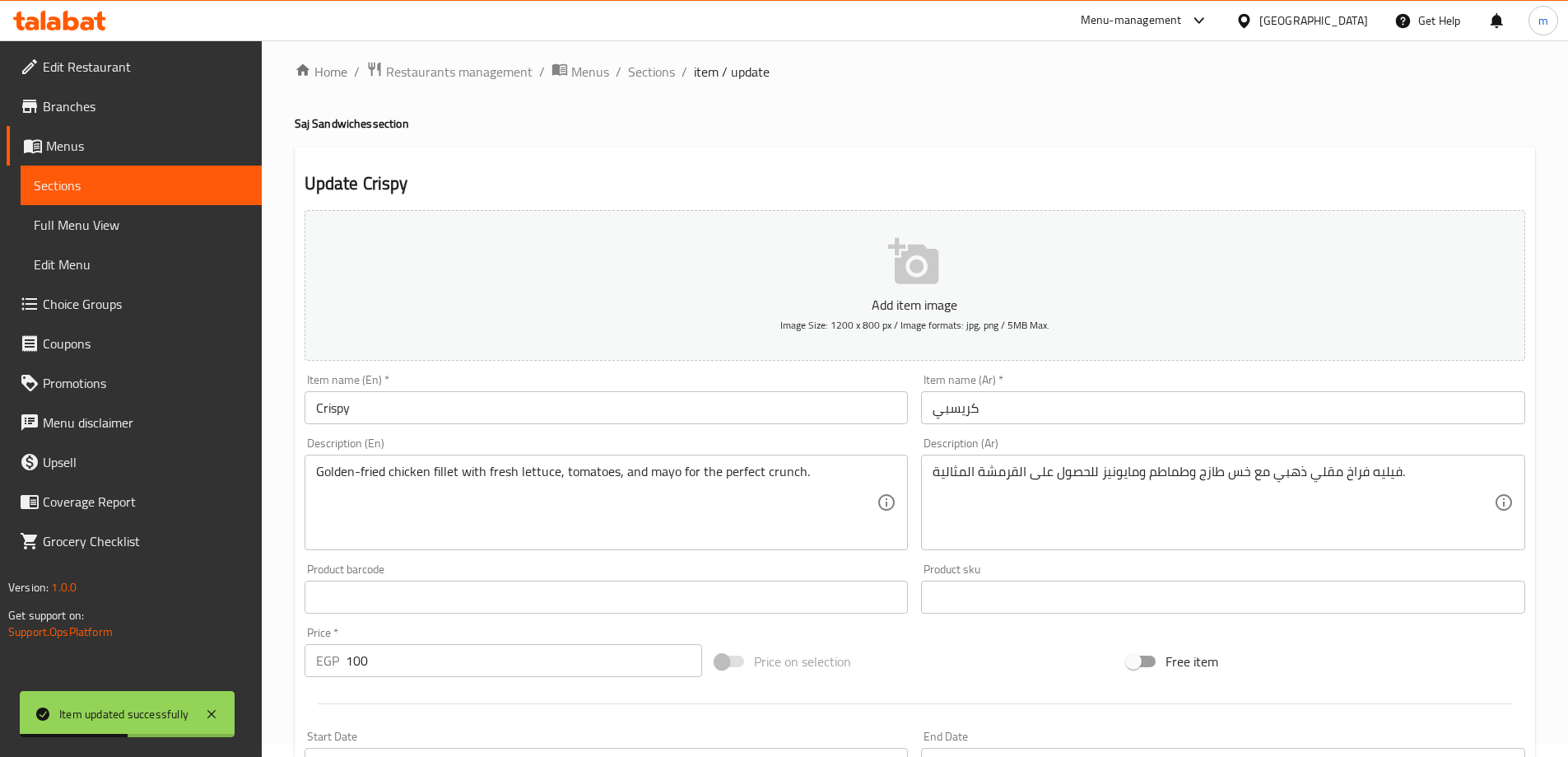
scroll to position [0, 0]
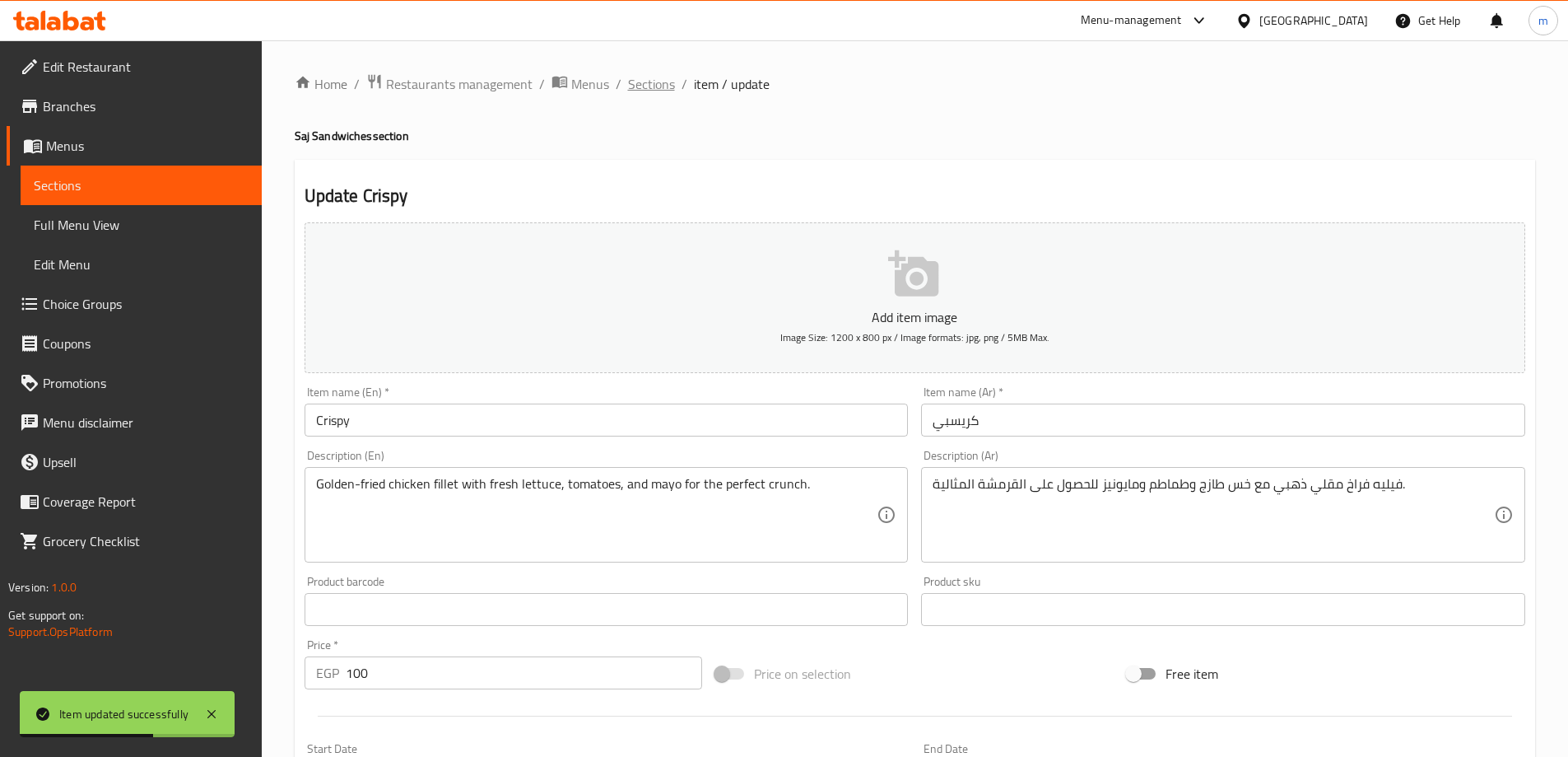
click at [668, 76] on span "Sections" at bounding box center [652, 84] width 47 height 19
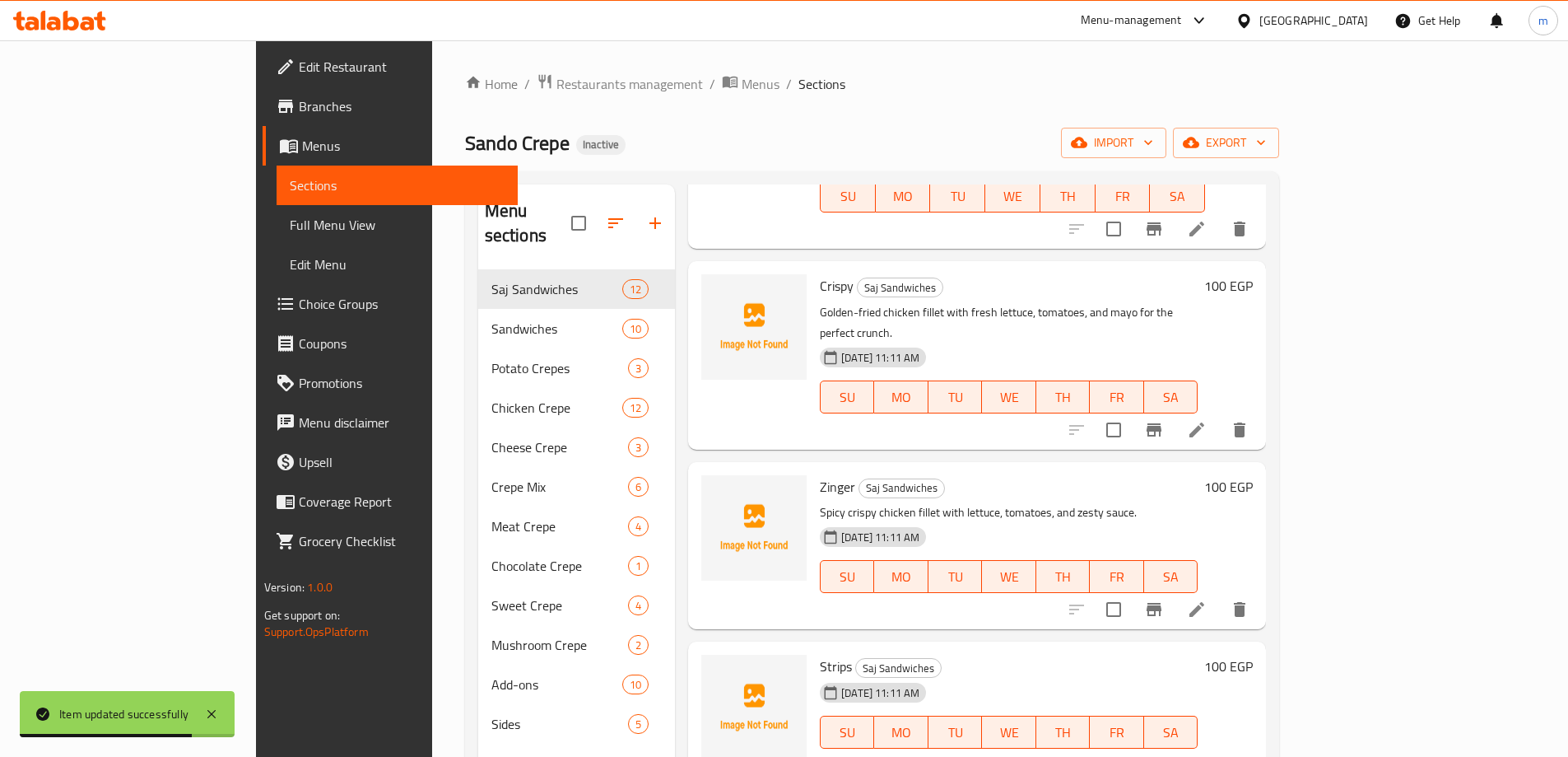
scroll to position [576, 0]
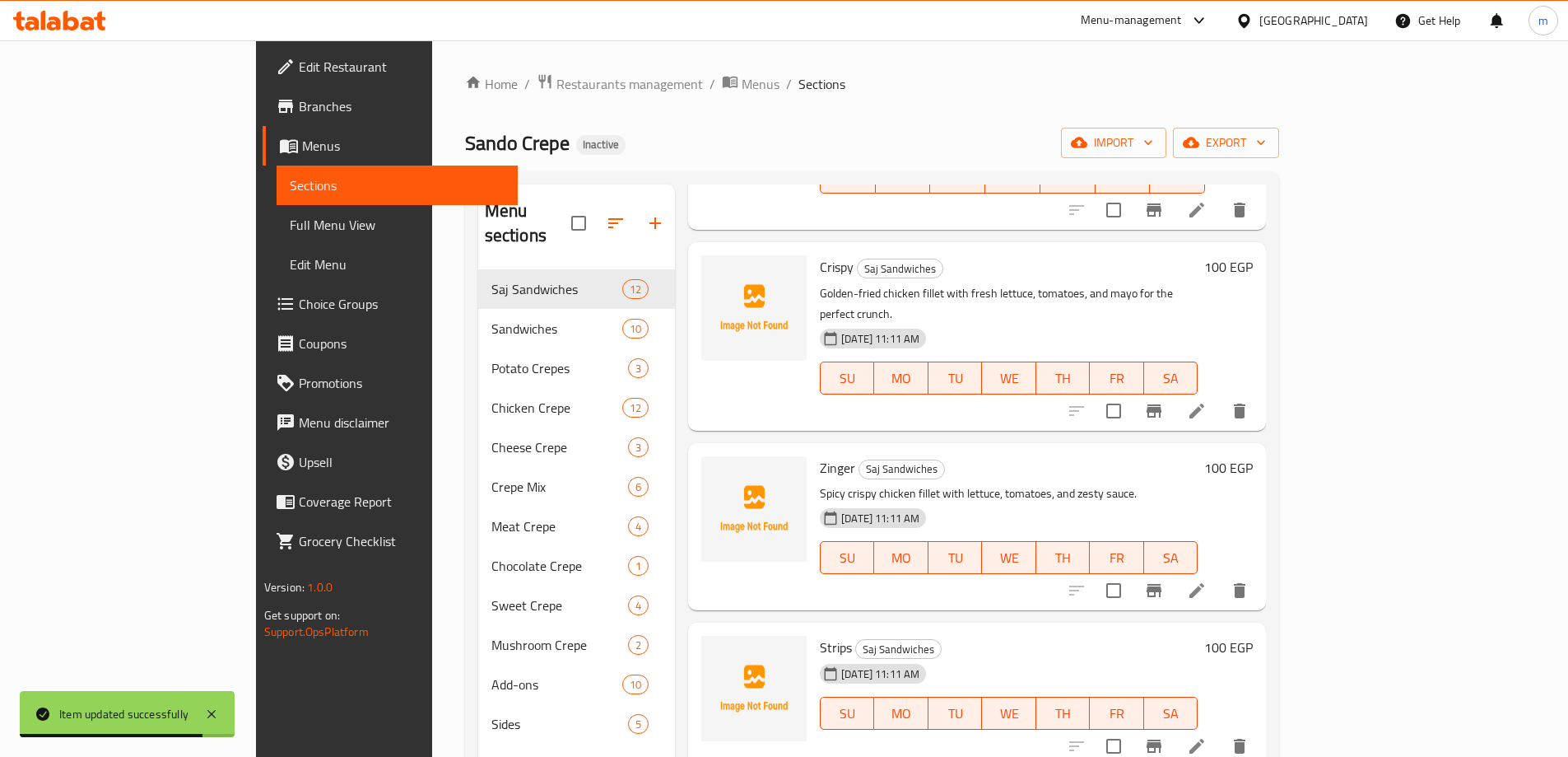
click at [1219, 575] on li at bounding box center [1196, 590] width 46 height 30
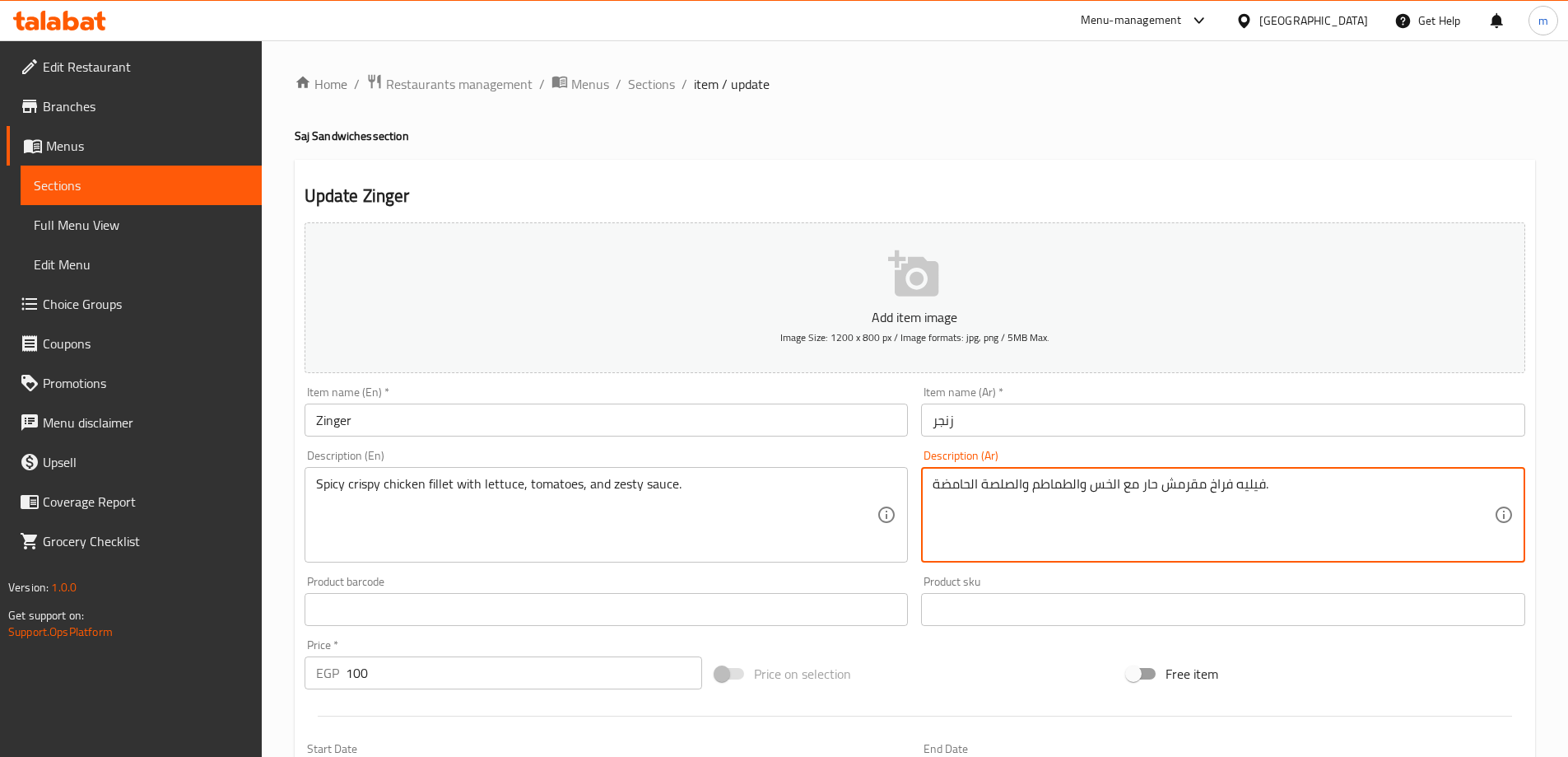
click at [944, 485] on textarea "فيليه فراخ مقرمش حار مع الخس والطماطم والصلصة الحامضة." at bounding box center [1213, 515] width 562 height 79
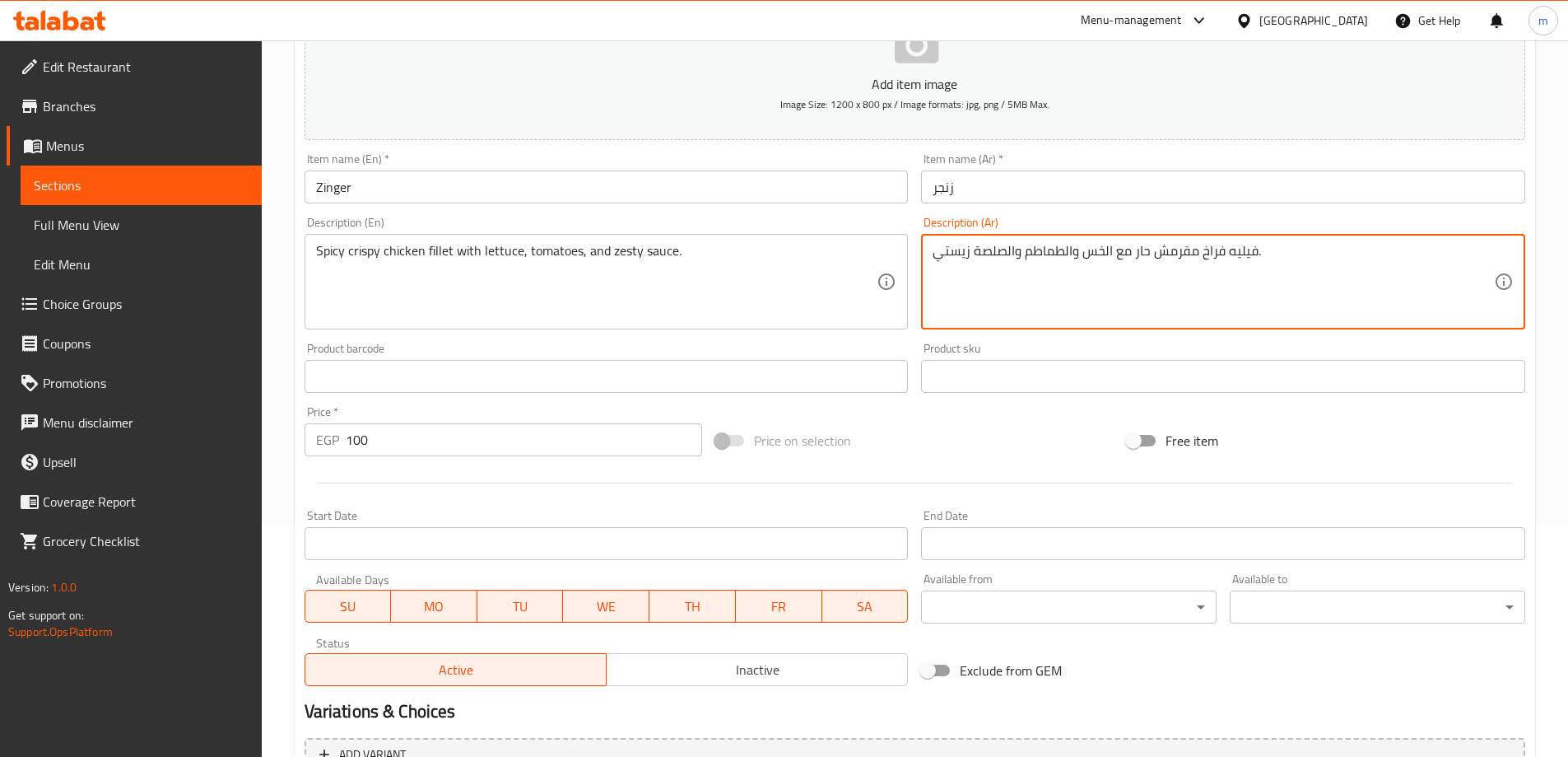
scroll to position [406, 0]
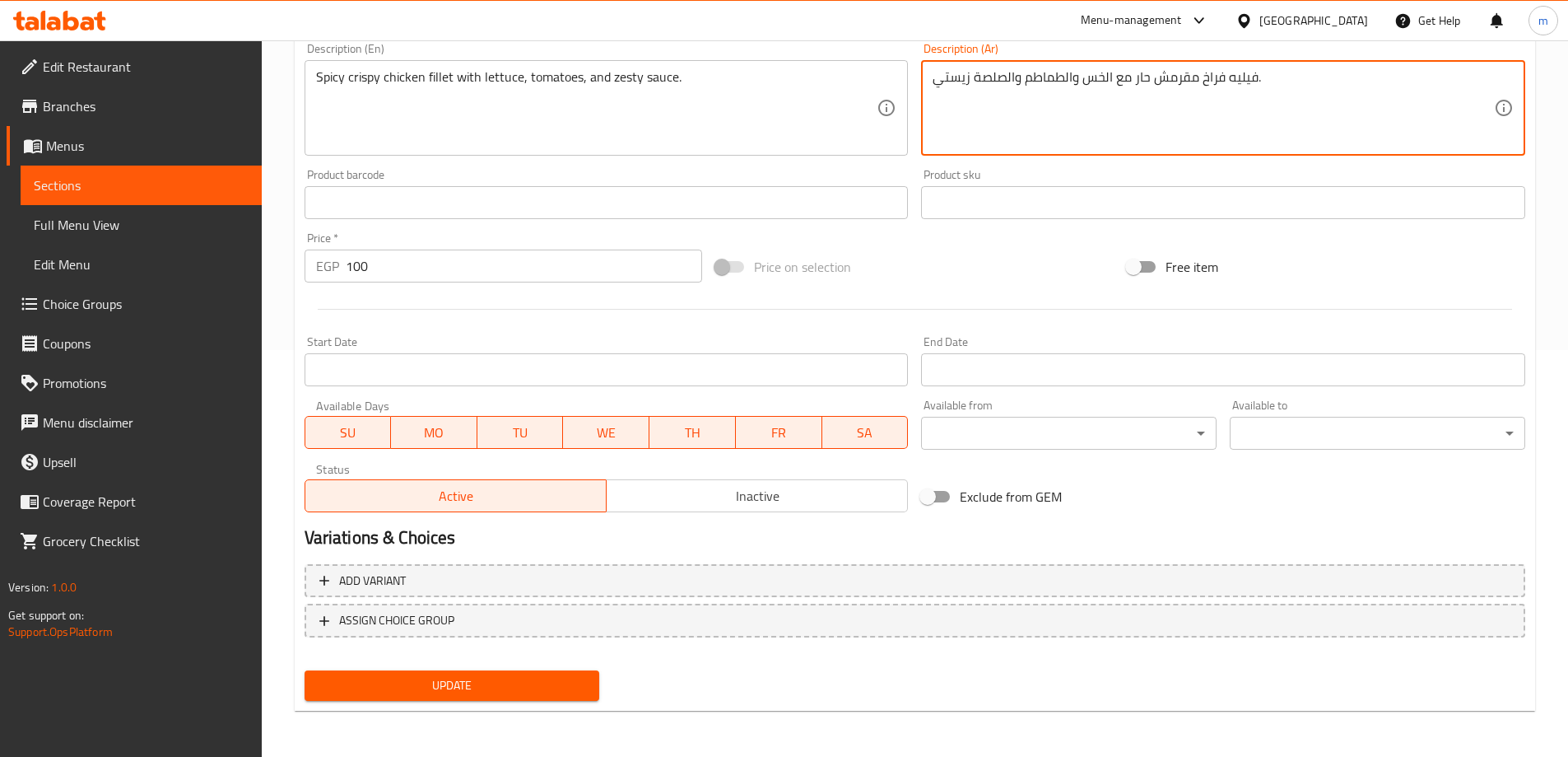
type textarea "فيليه فراخ مقرمش حار مع الخس والطماطم والصلصة زيستي."
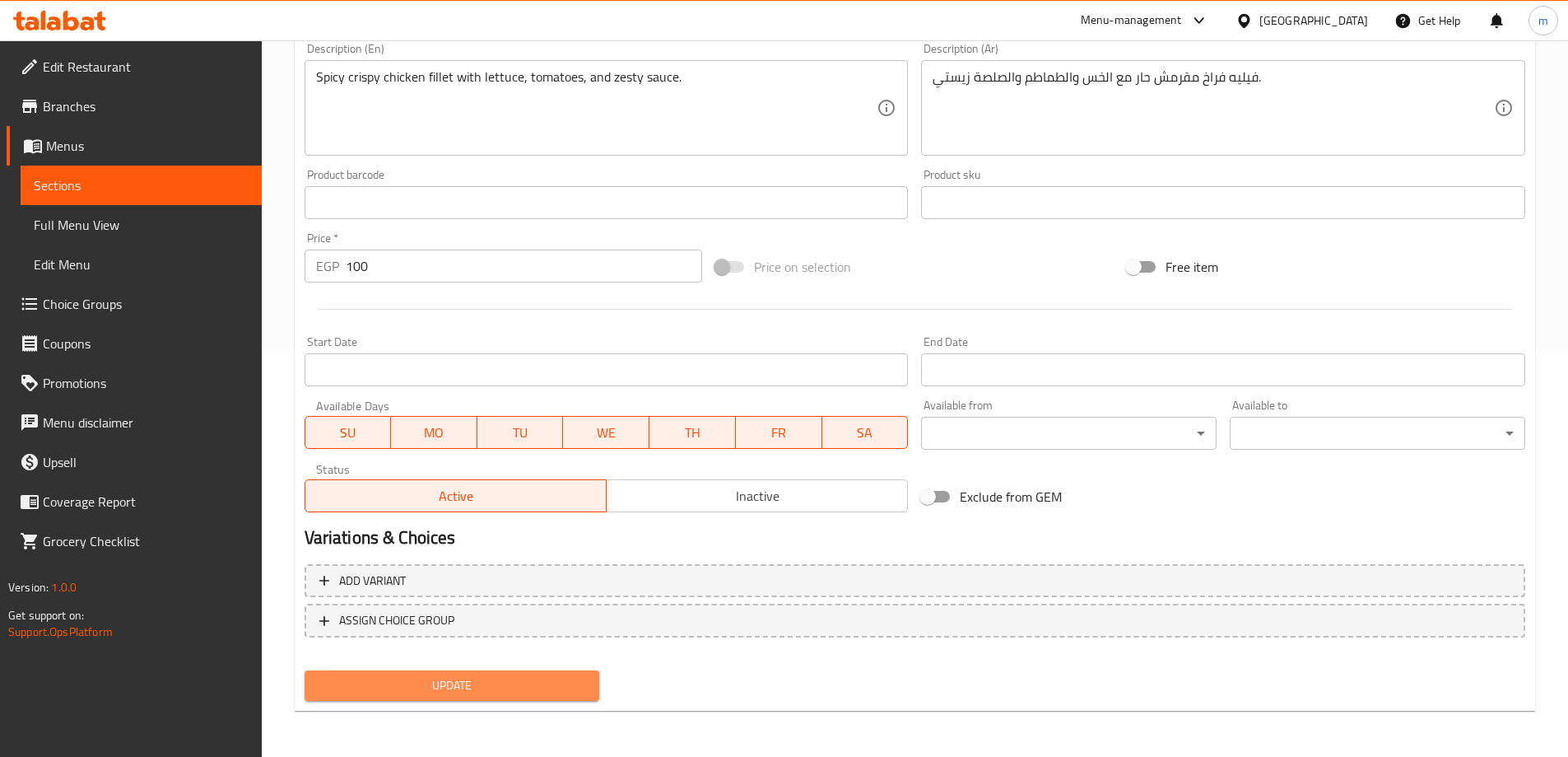
click at [541, 689] on span "Update" at bounding box center [452, 685] width 269 height 20
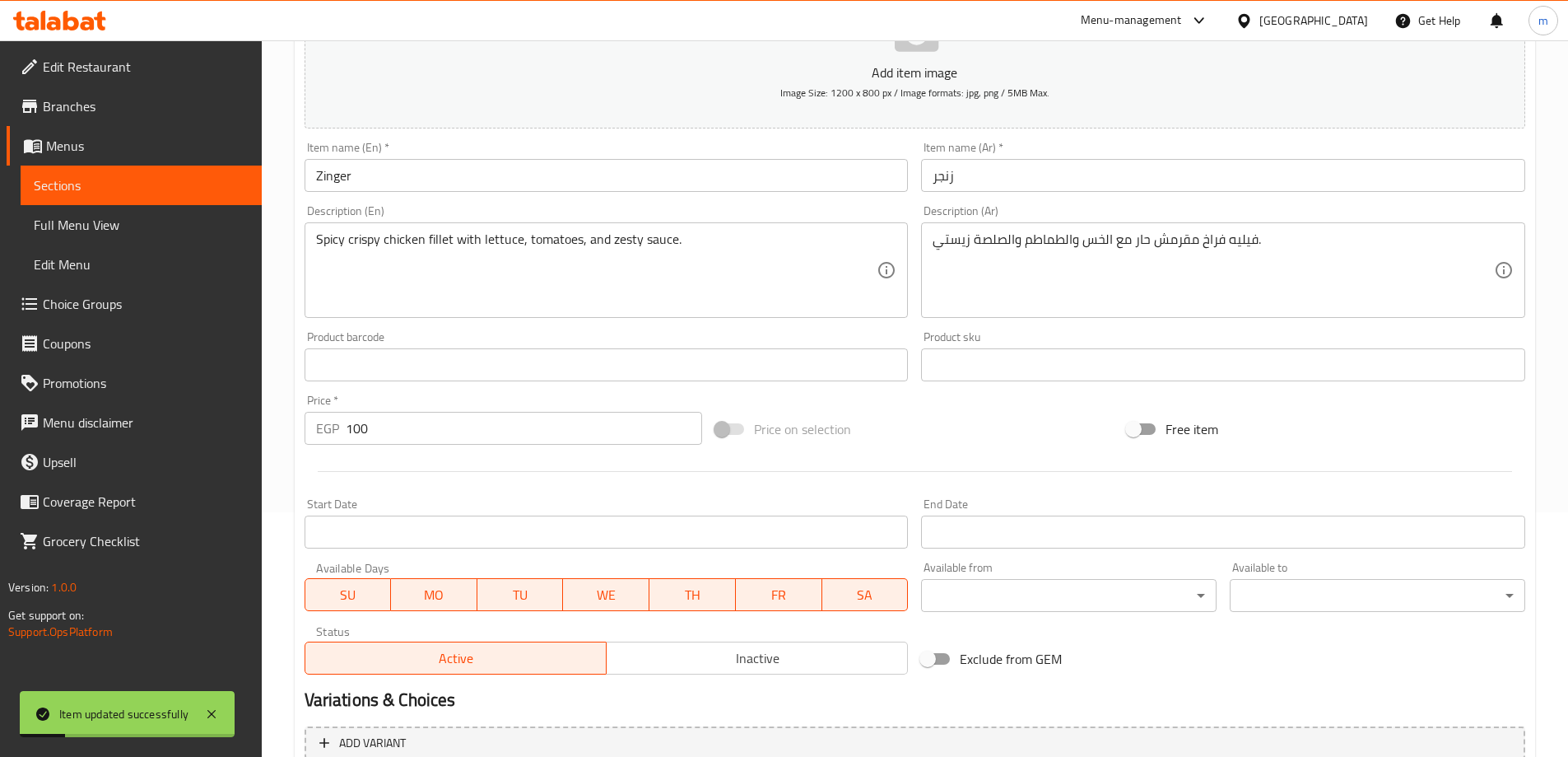
scroll to position [0, 0]
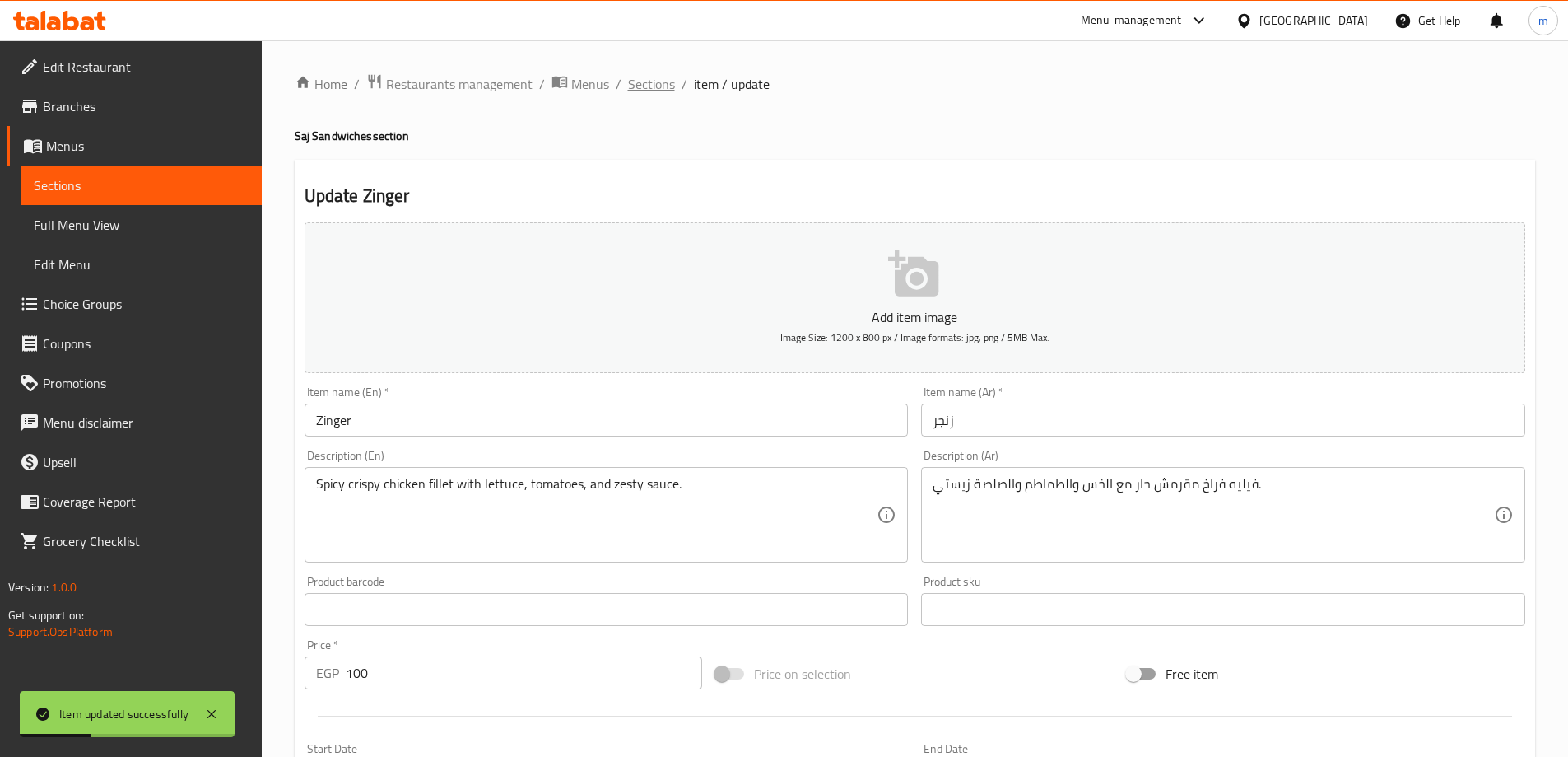
click at [661, 81] on span "Sections" at bounding box center [652, 84] width 47 height 19
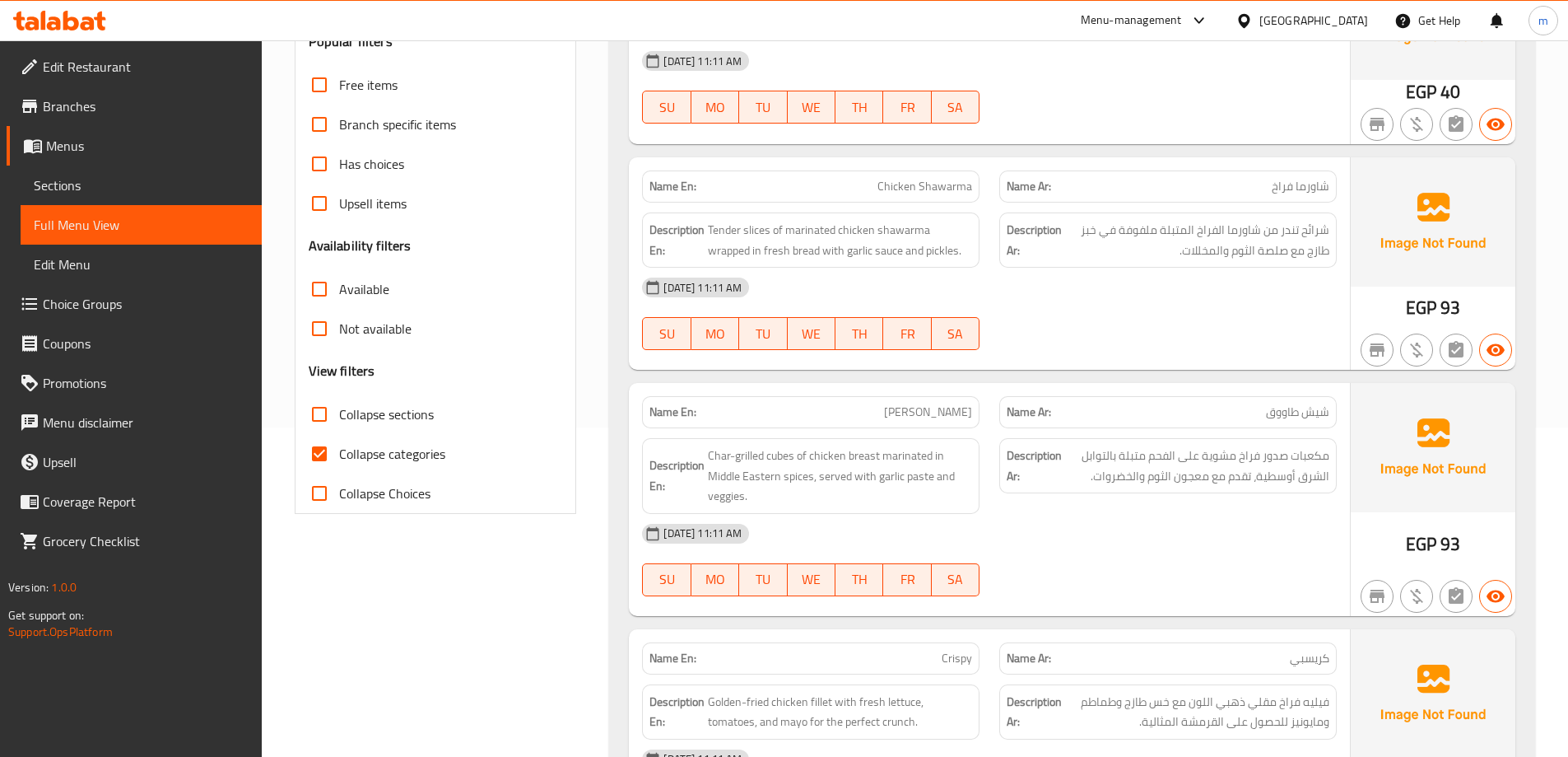
scroll to position [411, 0]
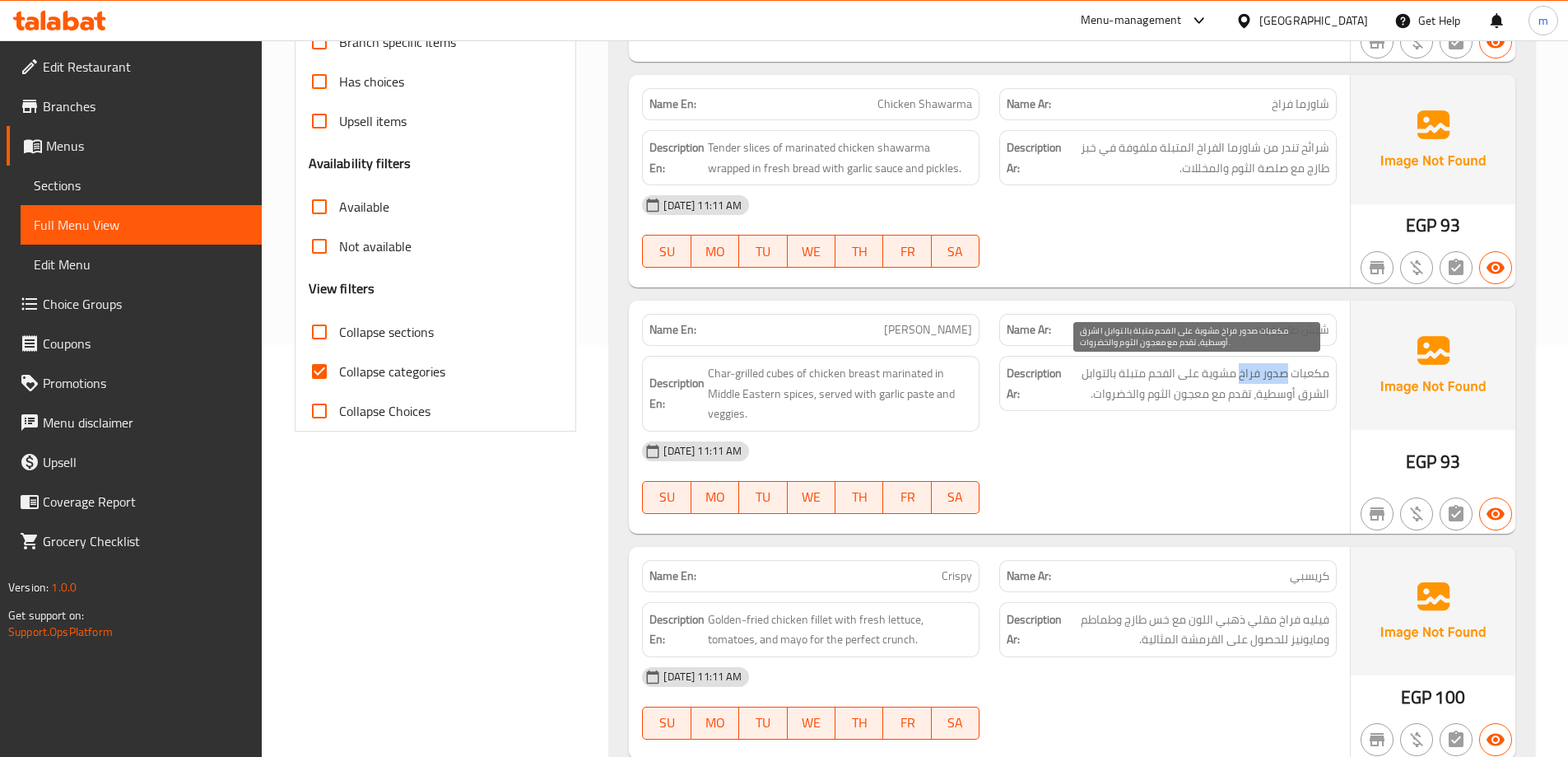
drag, startPoint x: 1285, startPoint y: 376, endPoint x: 1243, endPoint y: 377, distance: 42.0
click at [1243, 377] on span "مكعبات صدور فراخ مشوية على الفحم متبلة بالتوابل الشرق أوسطية، تقدم مع معجون الث…" at bounding box center [1196, 384] width 264 height 41
copy span "صدور فراخ"
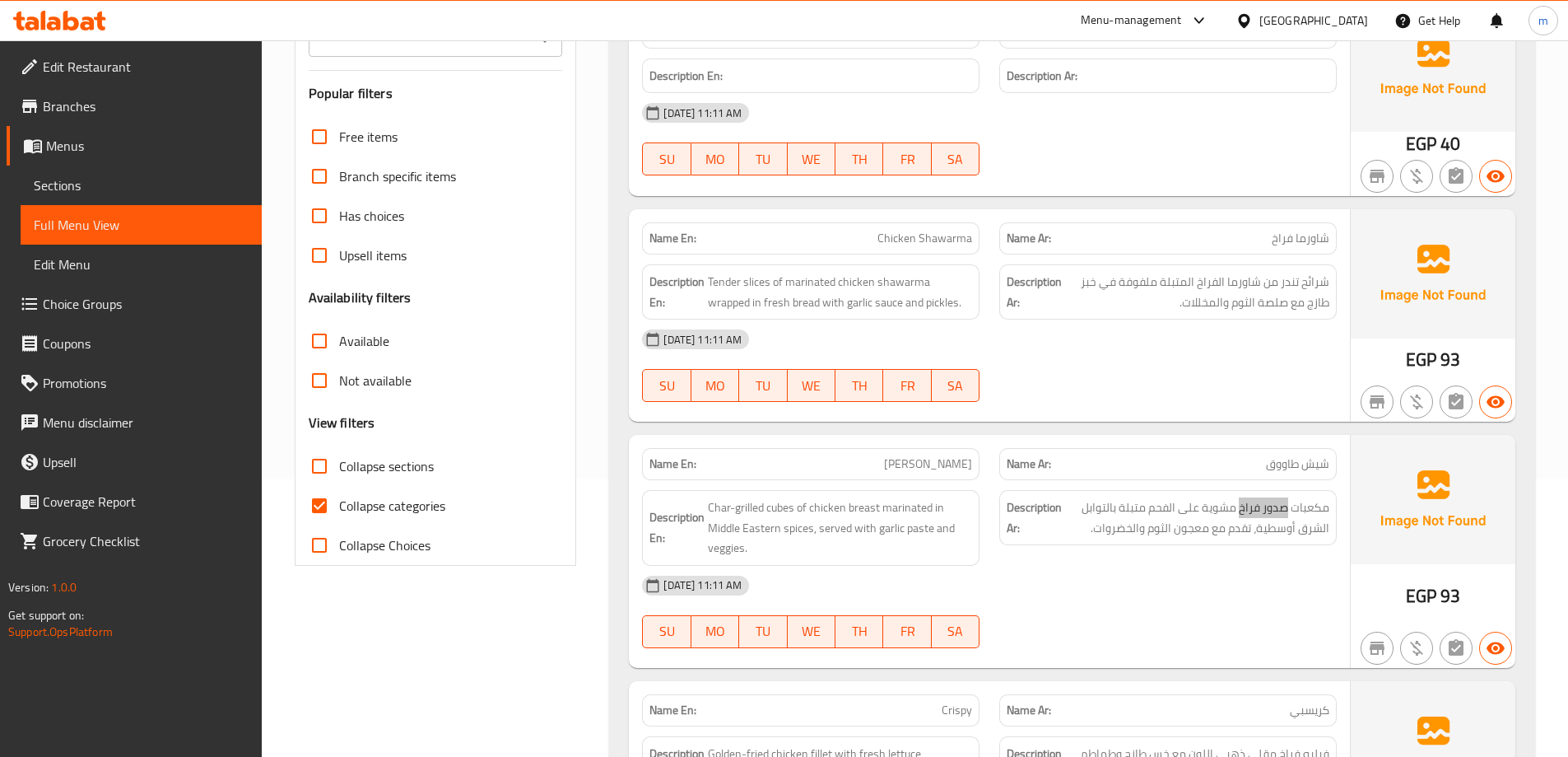
scroll to position [329, 0]
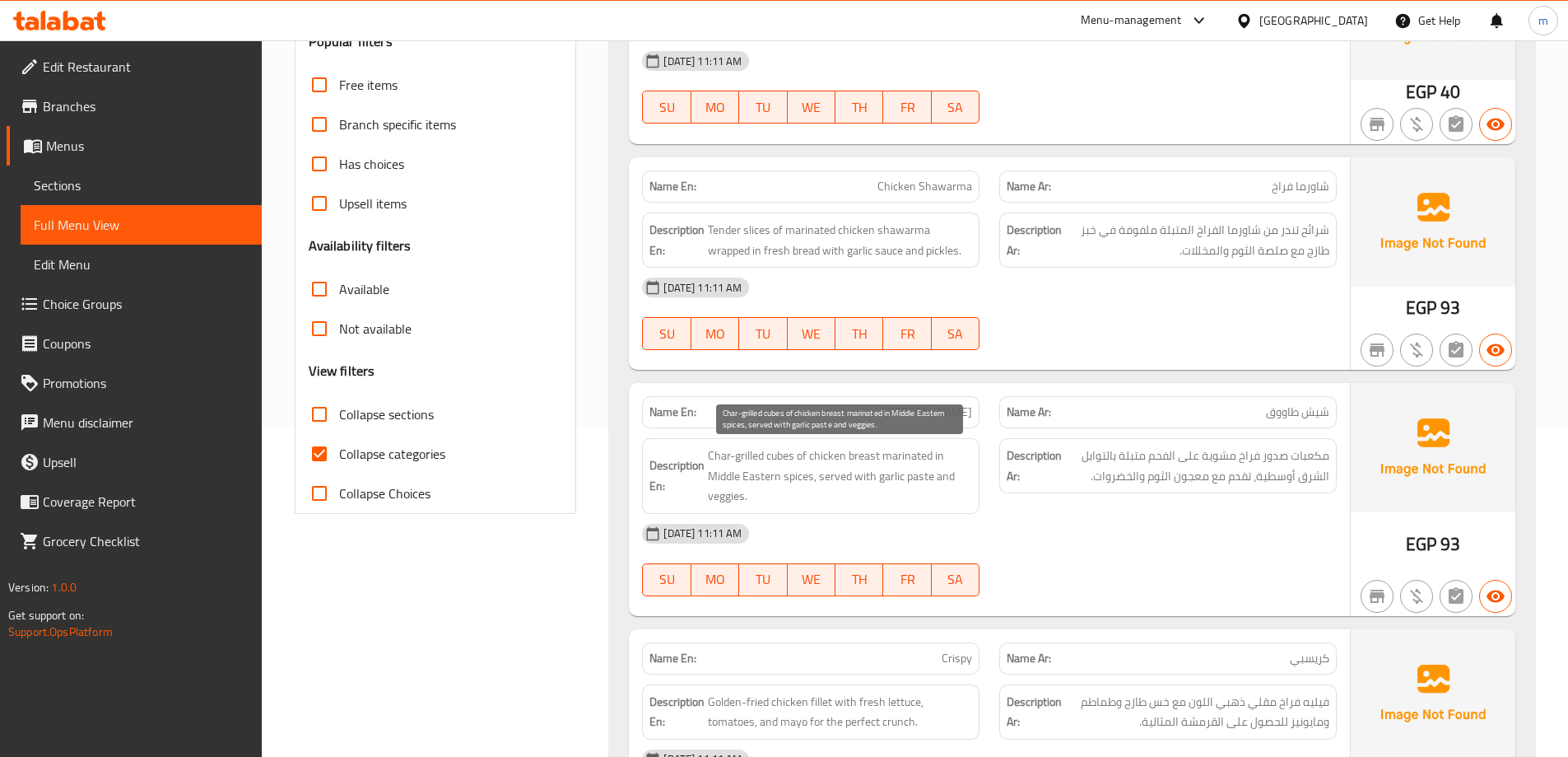
click at [717, 454] on span "Char-grilled cubes of chicken breast marinated in Middle Eastern spices, served…" at bounding box center [839, 476] width 264 height 61
copy span "Char-grilled cubes of chicken breast marinated in Middle Eastern spices, served…"
click at [904, 464] on span "Char-grilled cubes of chicken breast marinated in Middle Eastern spices, served…" at bounding box center [839, 476] width 264 height 61
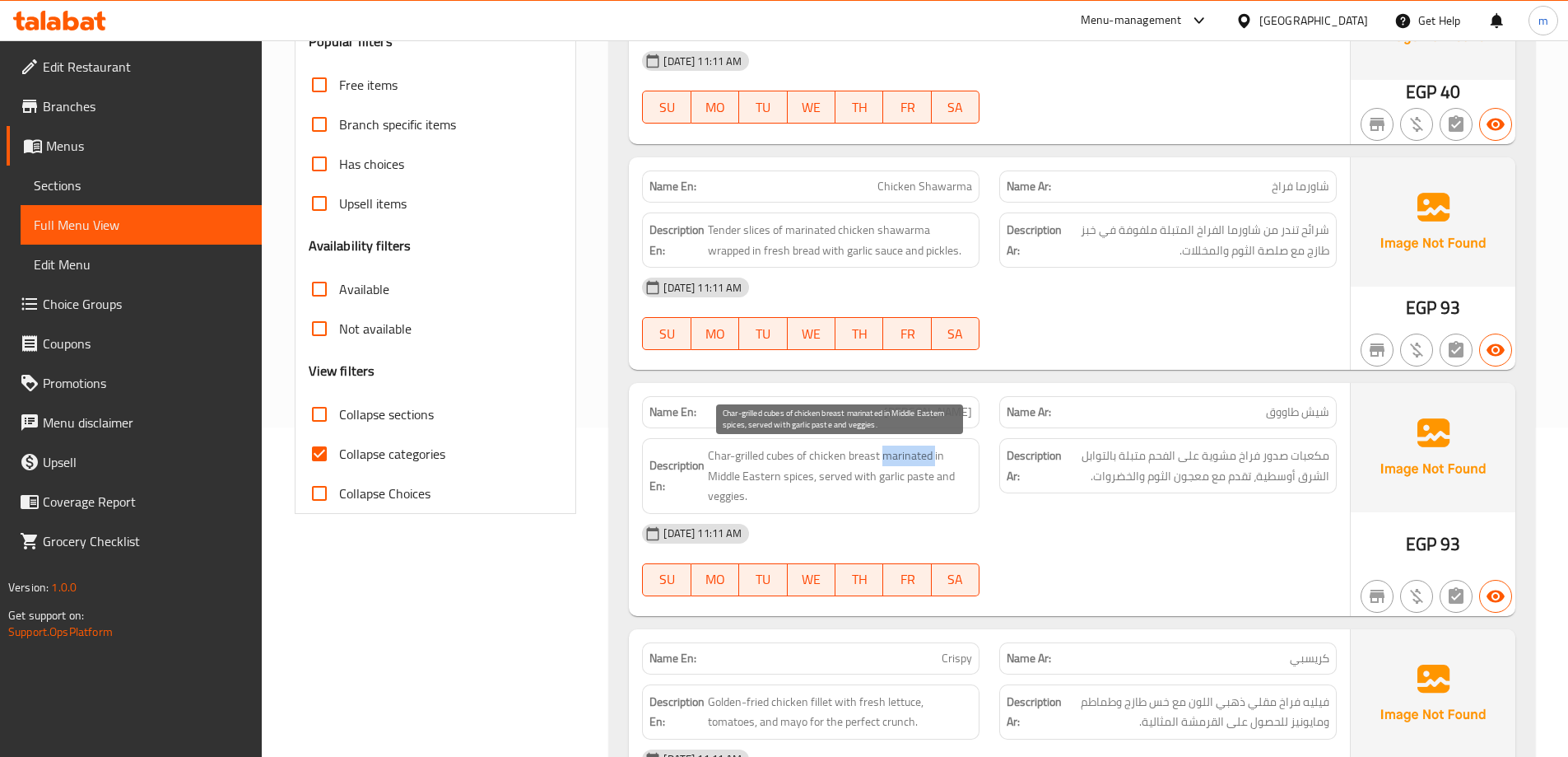
click at [904, 464] on span "Char-grilled cubes of chicken breast marinated in Middle Eastern spices, served…" at bounding box center [839, 476] width 264 height 61
click at [1184, 530] on div "[DATE] 11:11 AM" at bounding box center [990, 533] width 714 height 40
click at [860, 449] on span "Char-grilled cubes of chicken breast marinated in Middle Eastern spices, served…" at bounding box center [839, 476] width 264 height 61
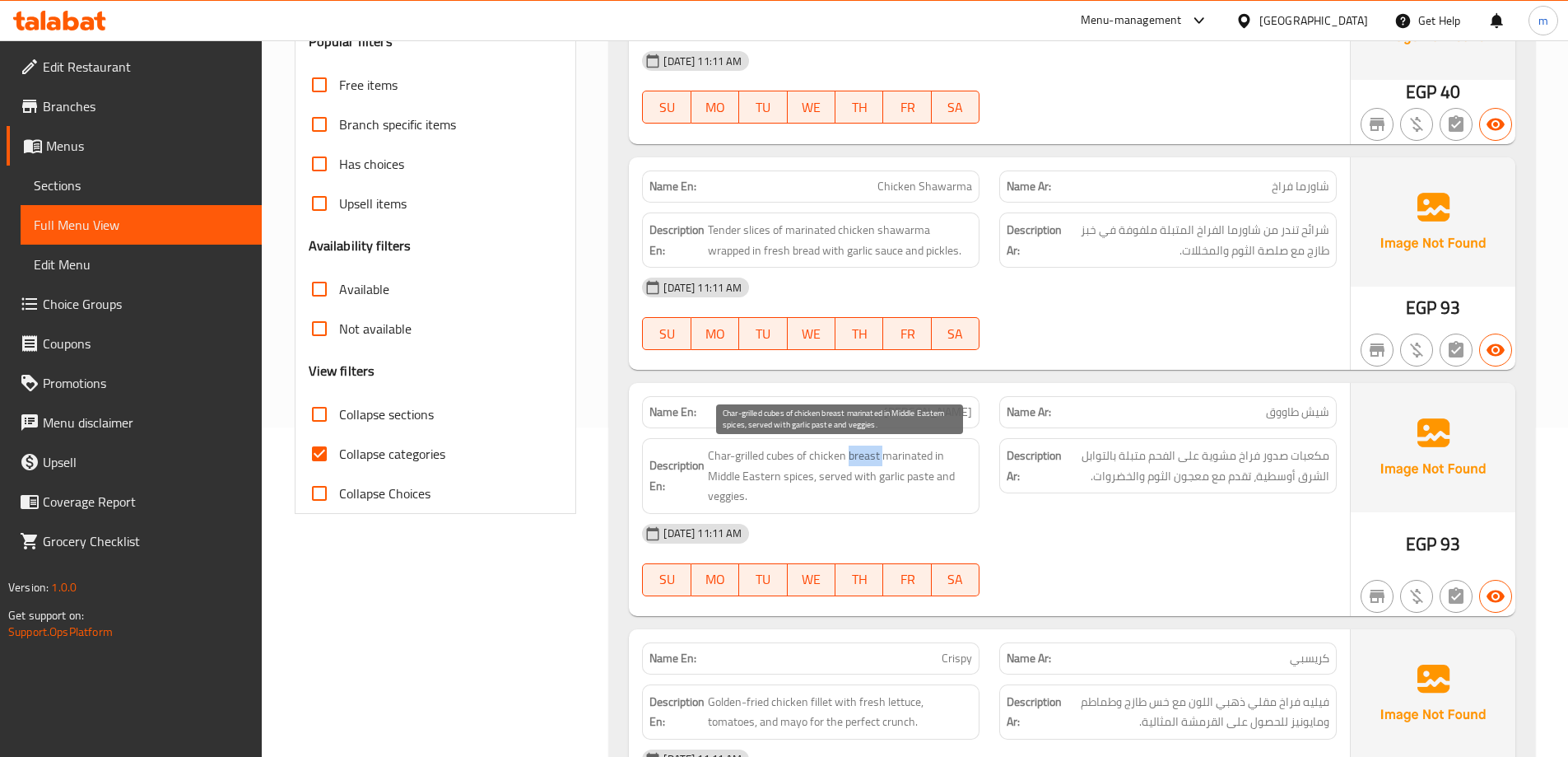
click at [877, 452] on span "Char-grilled cubes of chicken breast marinated in Middle Eastern spices, served…" at bounding box center [839, 476] width 264 height 61
drag, startPoint x: 880, startPoint y: 454, endPoint x: 809, endPoint y: 460, distance: 71.3
click at [809, 460] on span "Char-grilled cubes of chicken breast marinated in Middle Eastern spices, served…" at bounding box center [839, 476] width 264 height 61
click at [718, 458] on span "Char-grilled cubes of chicken breast marinated in Middle Eastern spices, served…" at bounding box center [839, 476] width 264 height 61
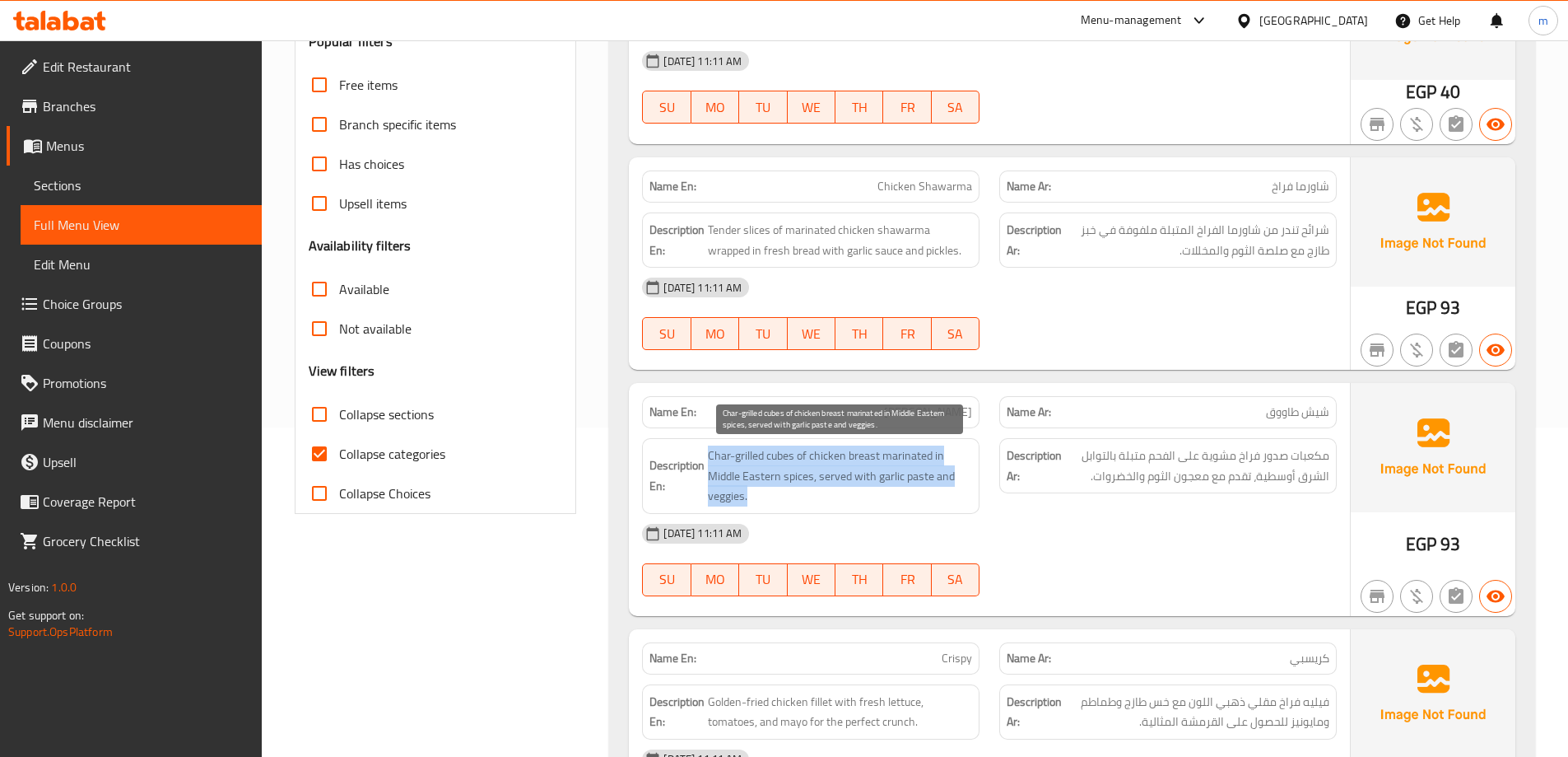
click at [718, 458] on span "Char-grilled cubes of chicken breast marinated in Middle Eastern spices, served…" at bounding box center [839, 476] width 264 height 61
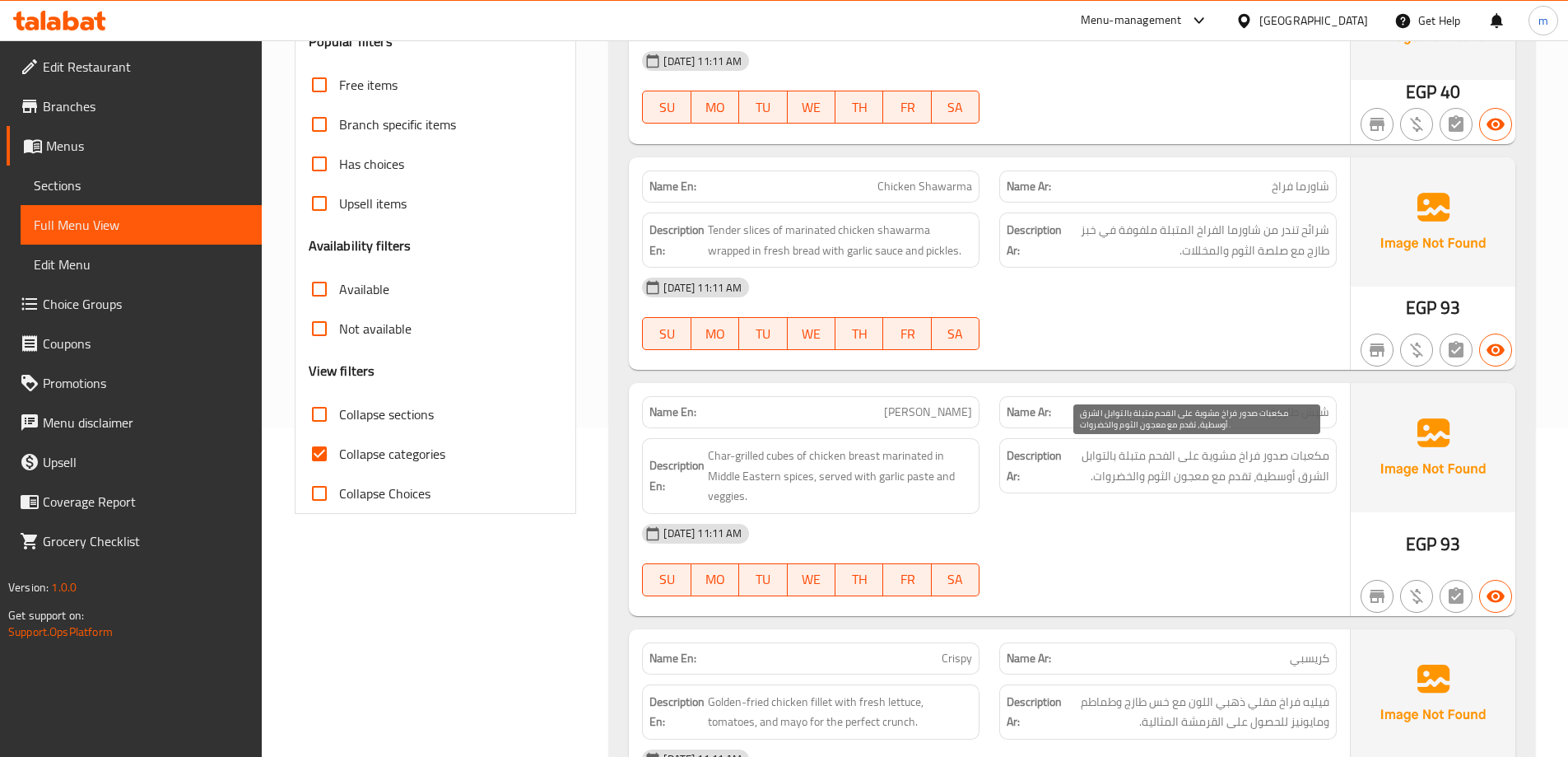
click at [1131, 459] on span "مكعبات صدور فراخ مشوية على الفحم متبلة بالتوابل الشرق أوسطية، تقدم مع معجون الث…" at bounding box center [1196, 466] width 264 height 41
click at [1315, 474] on span "مكعبات صدور فراخ مشوية على الفحم متبلة بالتوابل الشرق أوسطية، تقدم مع معجون الث…" at bounding box center [1196, 466] width 264 height 41
click at [1245, 482] on span "مكعبات صدور فراخ مشوية على الفحم متبلة بالتوابل الشرق أوسطية، تقدم مع معجون الث…" at bounding box center [1196, 466] width 264 height 41
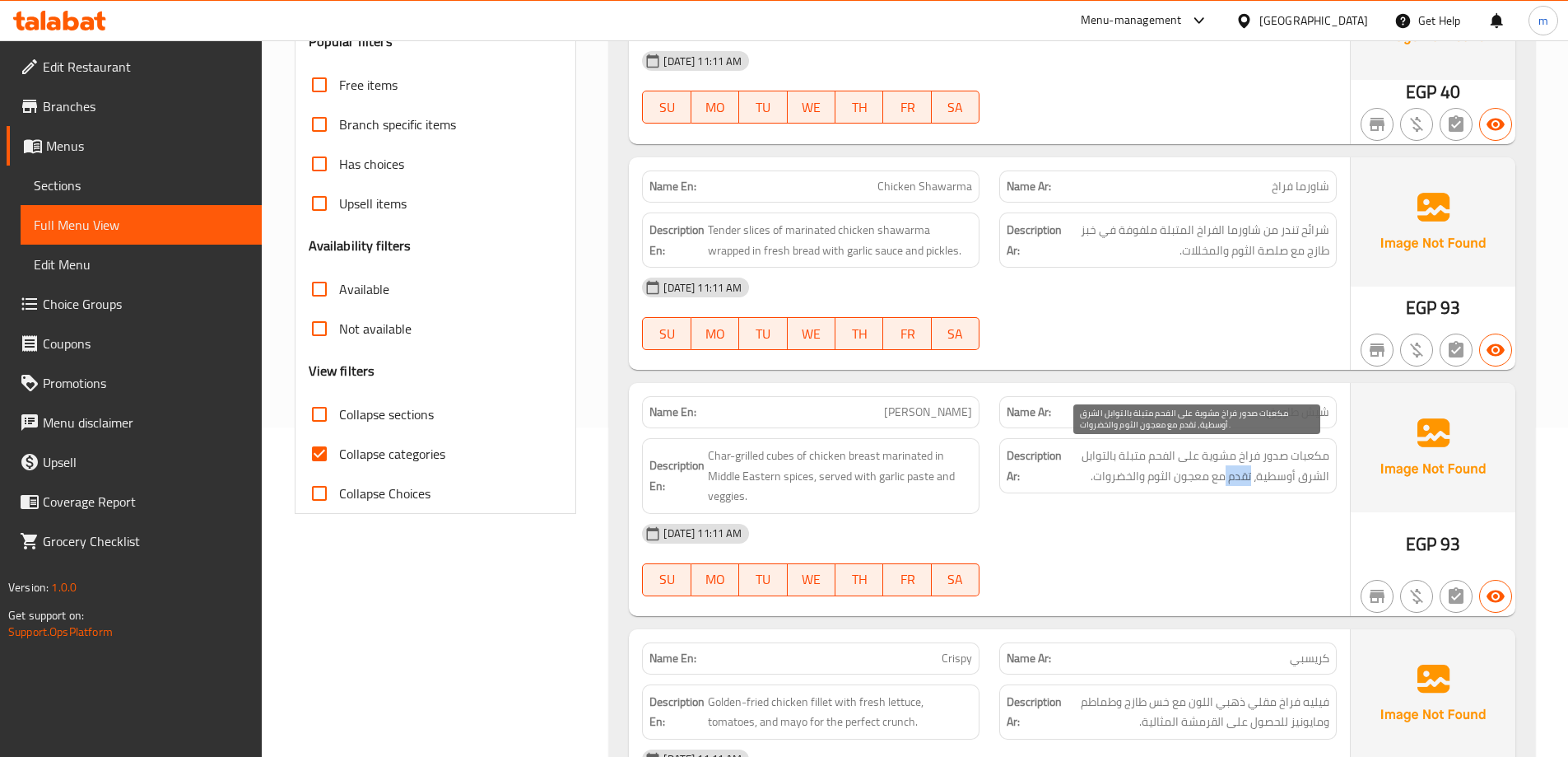
click at [1245, 482] on span "مكعبات صدور فراخ مشوية على الفحم متبلة بالتوابل الشرق أوسطية، تقدم مع معجون الث…" at bounding box center [1196, 466] width 264 height 41
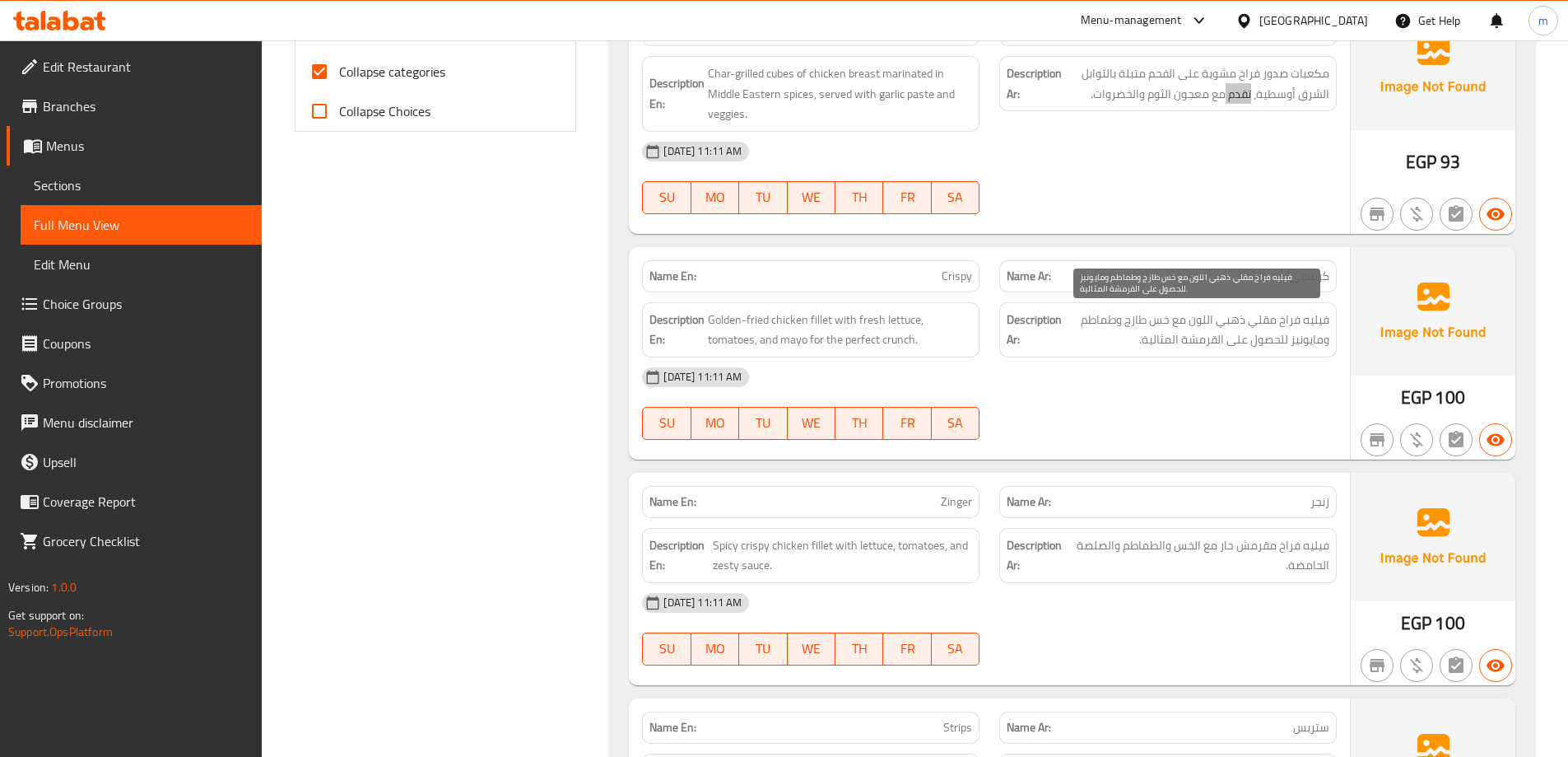
scroll to position [741, 0]
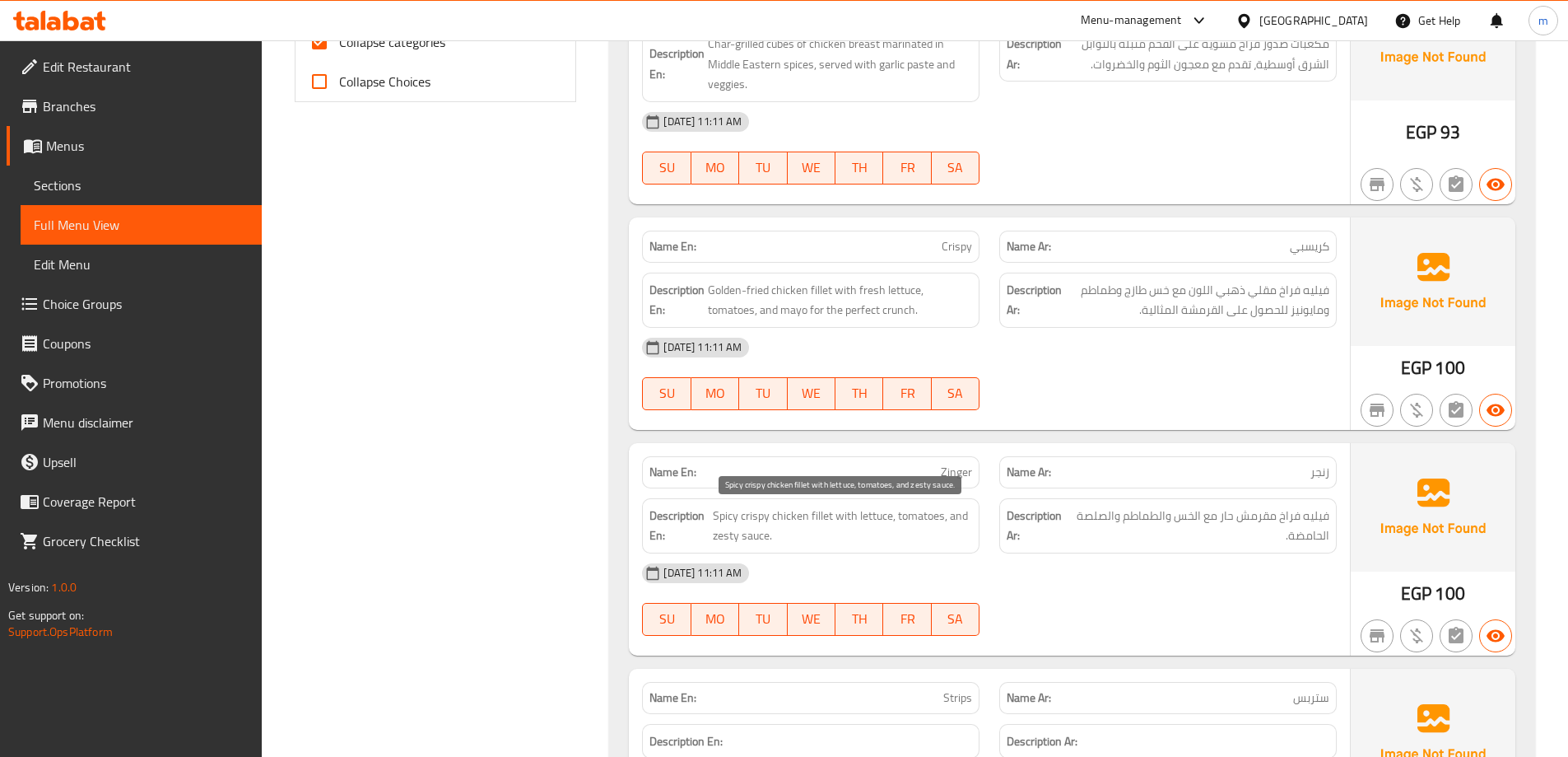
click at [721, 542] on span "Spicy crispy chicken fillet with lettuce, tomatoes, and zesty sauce." at bounding box center [842, 526] width 259 height 41
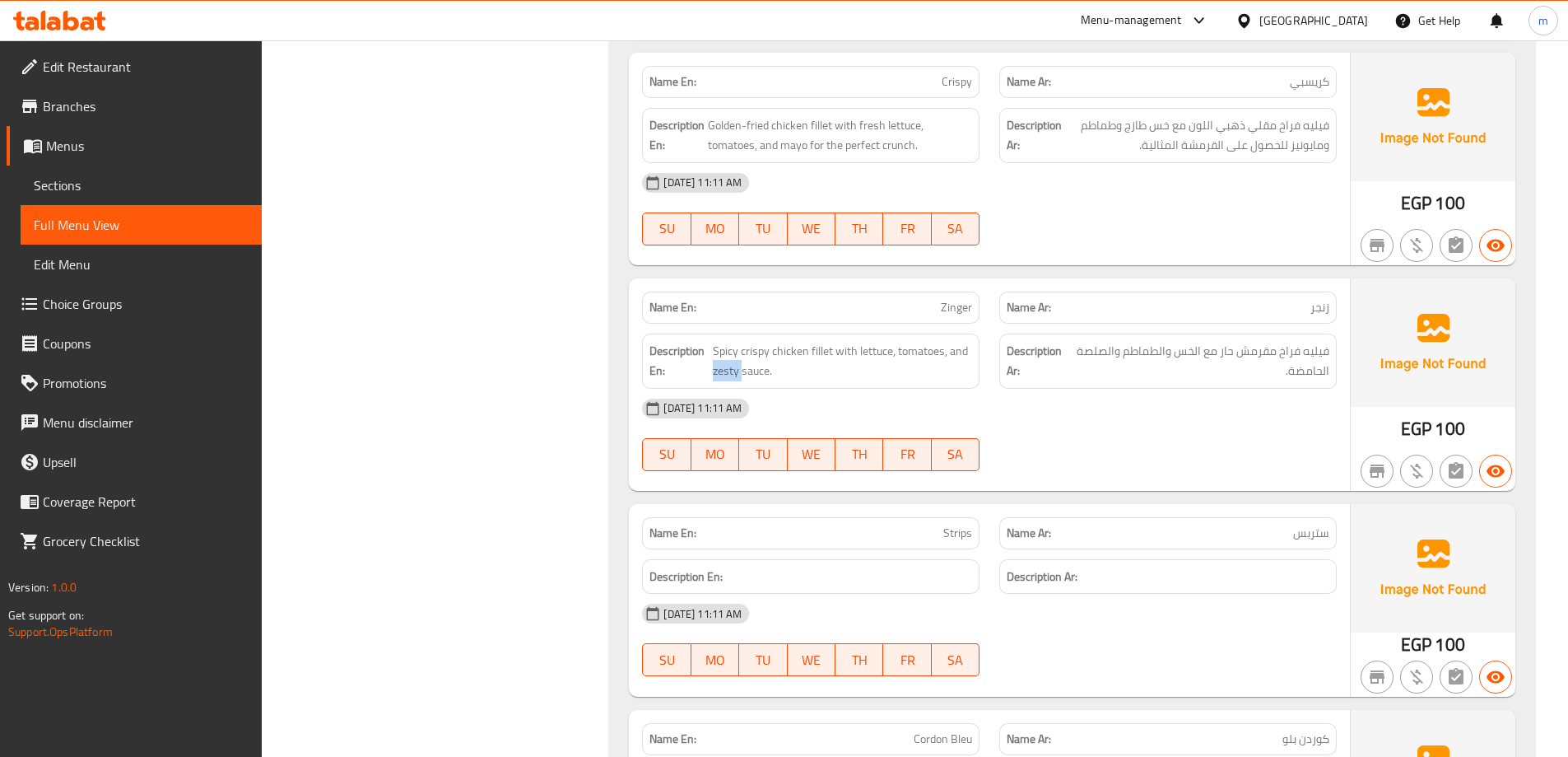
scroll to position [988, 0]
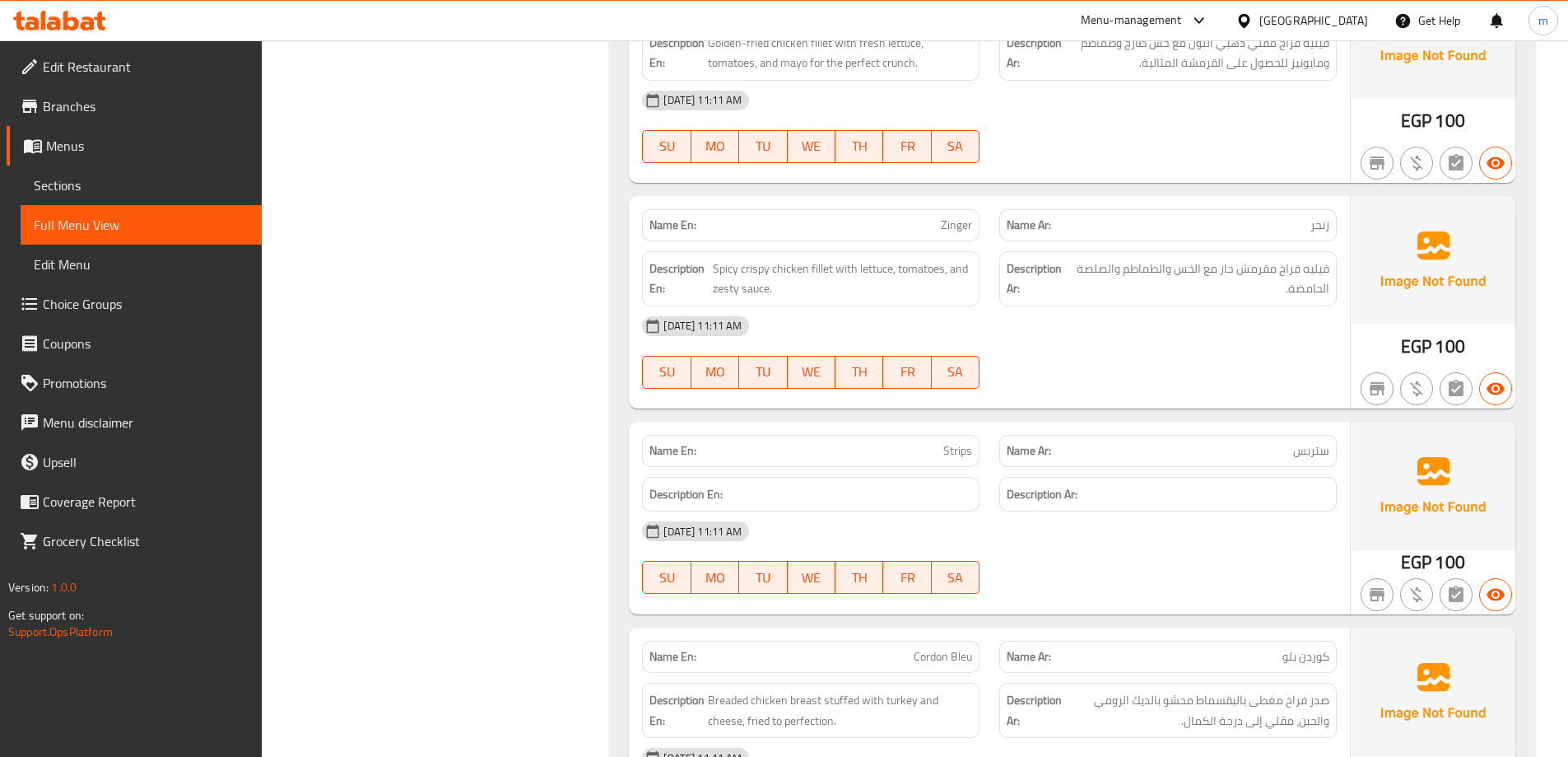
click at [963, 451] on span "Strips" at bounding box center [958, 450] width 29 height 17
copy span "Strips"
click at [1049, 370] on div "11-08-2025 11:11 AM SU MO TU WE TH FR SA" at bounding box center [990, 352] width 714 height 92
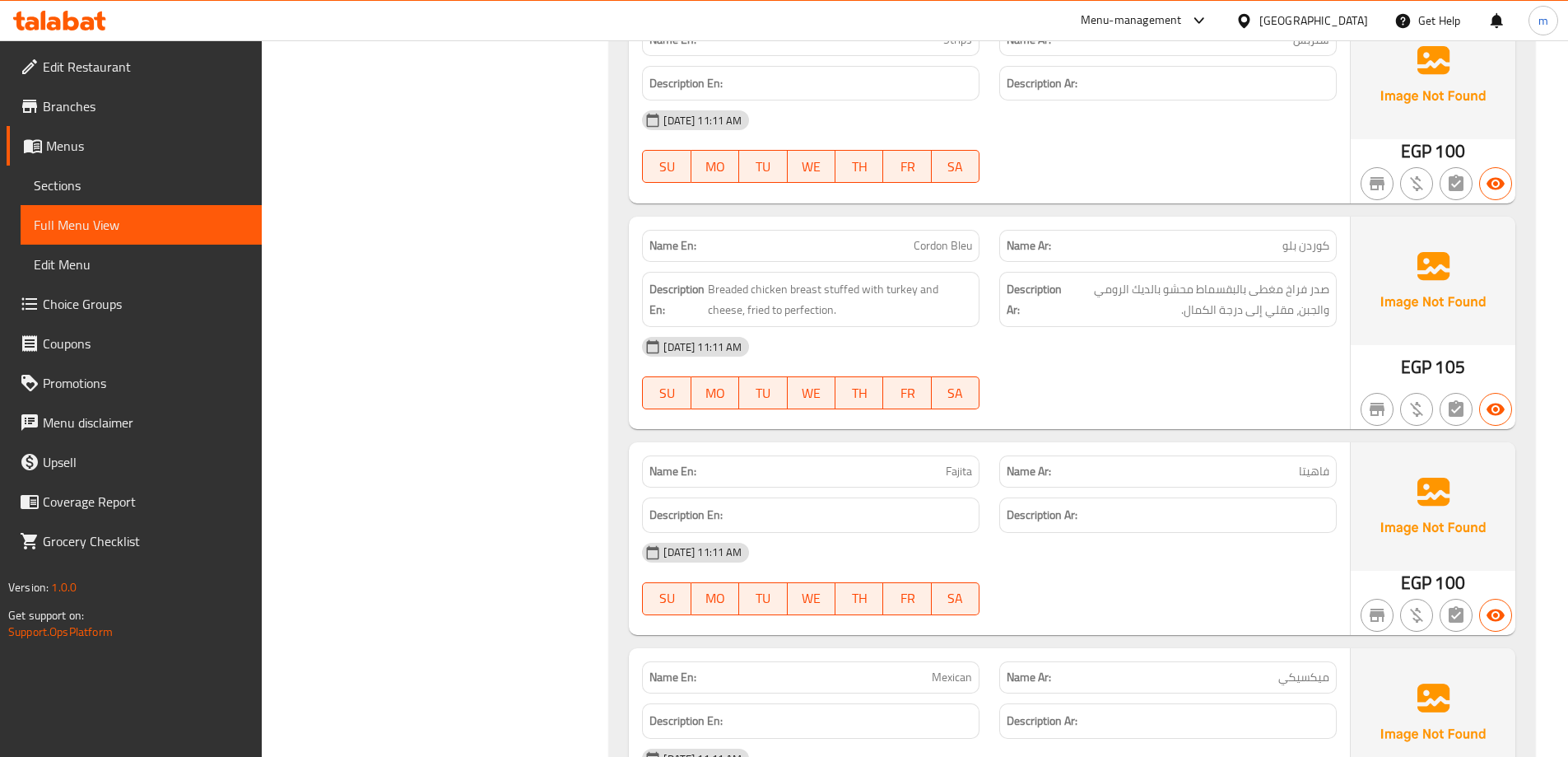
scroll to position [1400, 0]
click at [730, 291] on span "Breaded chicken breast stuffed with turkey and cheese, fried to perfection." at bounding box center [839, 298] width 264 height 41
copy span "Breaded"
click at [766, 299] on span "Breaded chicken breast stuffed with turkey and cheese, fried to perfection." at bounding box center [839, 298] width 264 height 41
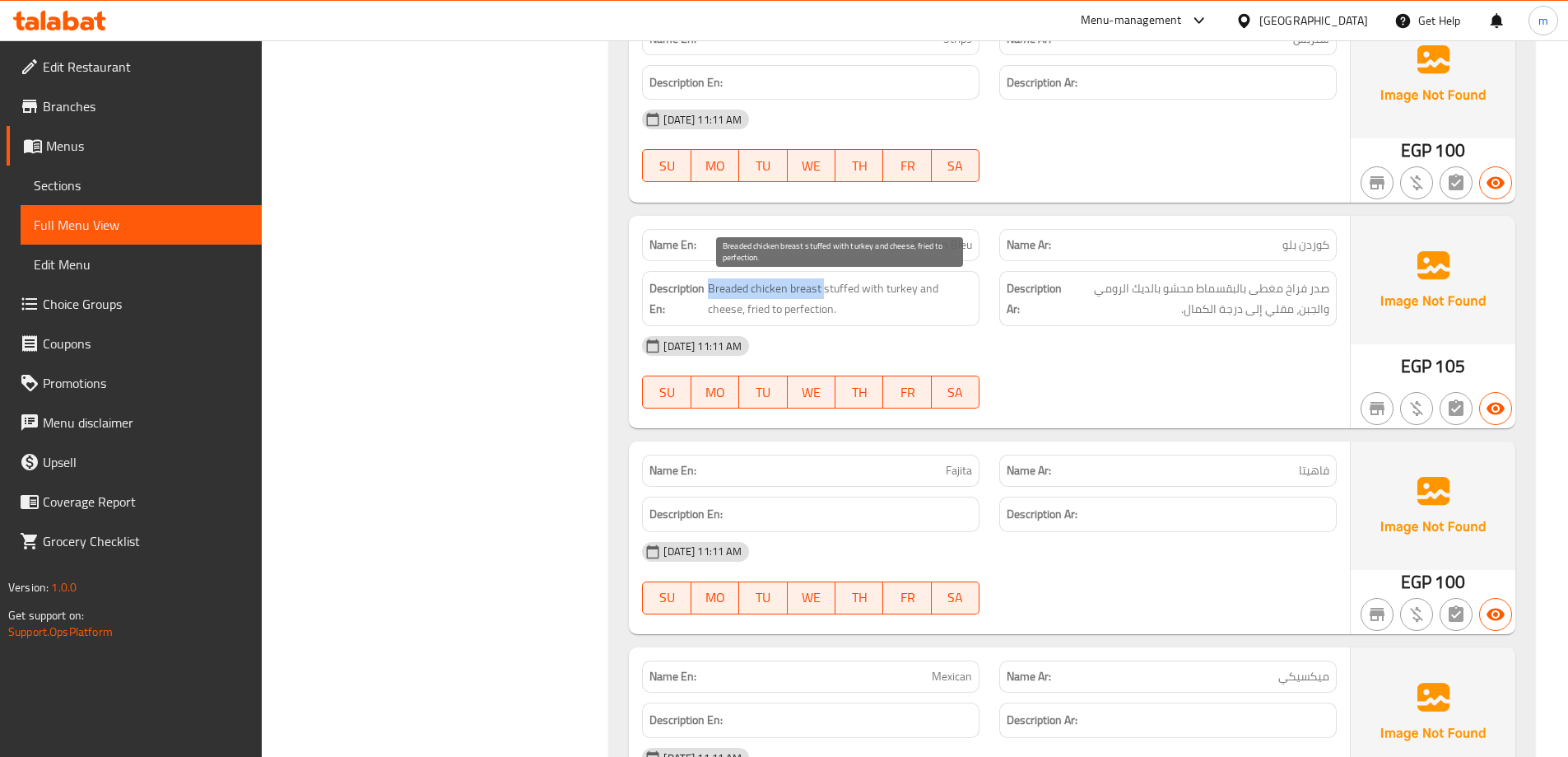
drag, startPoint x: 823, startPoint y: 288, endPoint x: 719, endPoint y: 284, distance: 104.1
click at [713, 287] on span "Breaded chicken breast stuffed with turkey and cheese, fried to perfection." at bounding box center [839, 298] width 264 height 41
click at [719, 284] on span "Breaded chicken breast stuffed with turkey and cheese, fried to perfection." at bounding box center [839, 298] width 264 height 41
drag, startPoint x: 708, startPoint y: 288, endPoint x: 820, endPoint y: 294, distance: 112.2
click at [820, 294] on span "Breaded chicken breast stuffed with turkey and cheese, fried to perfection." at bounding box center [839, 298] width 264 height 41
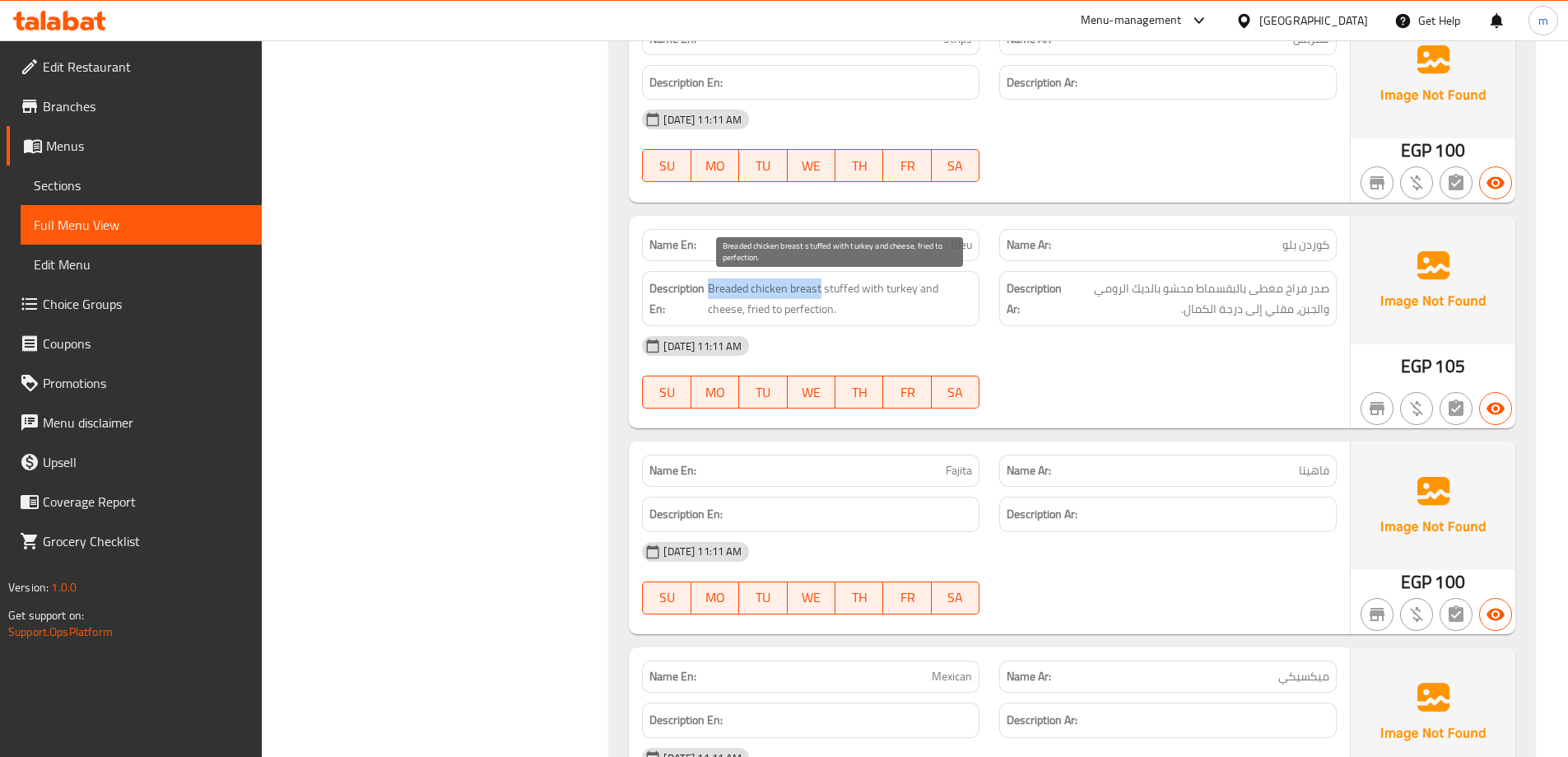
copy span "Breaded chicken breast"
click at [730, 291] on span "Breaded chicken breast stuffed with turkey and cheese, fried to perfection." at bounding box center [839, 298] width 264 height 41
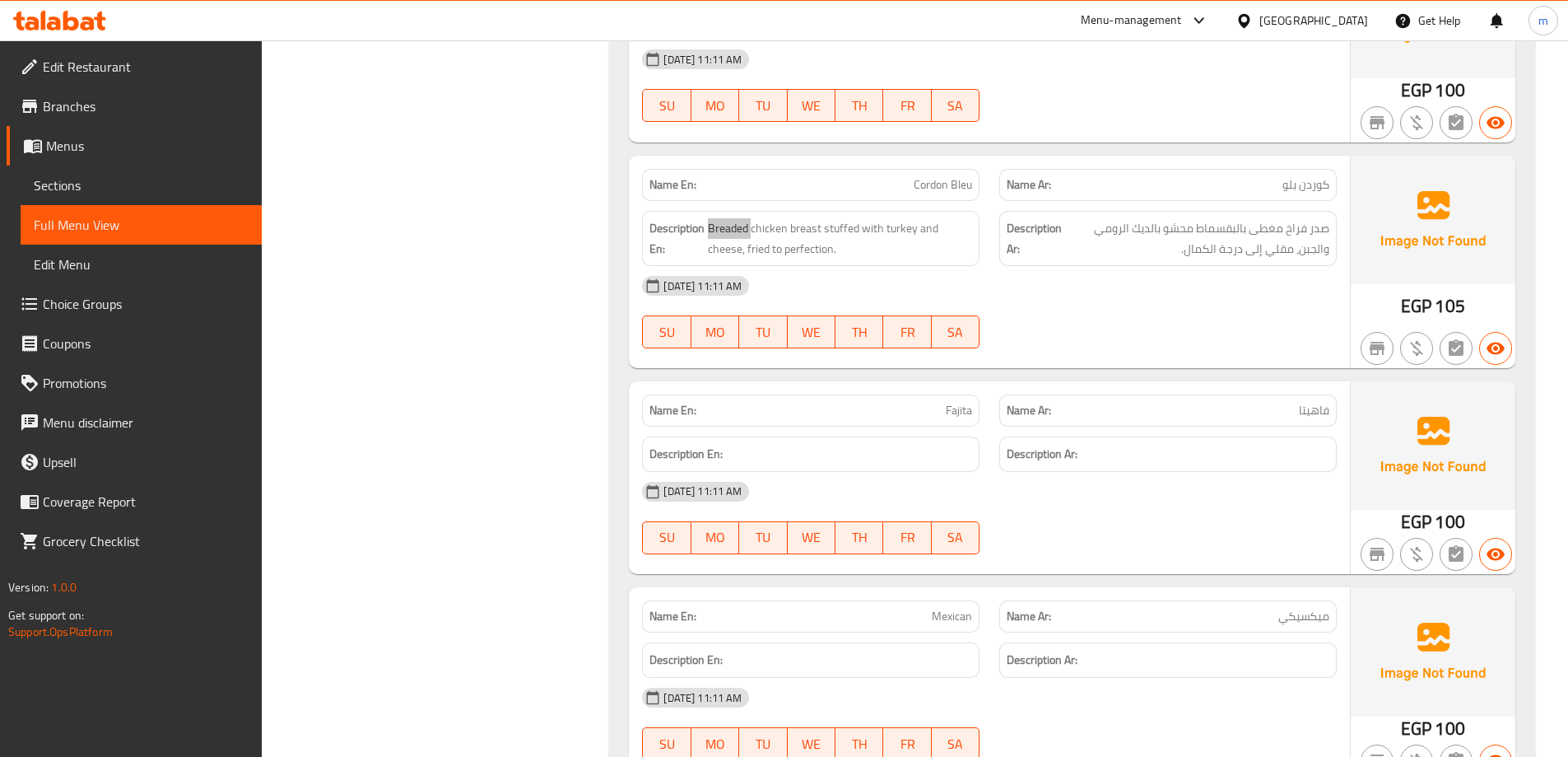
scroll to position [1482, 0]
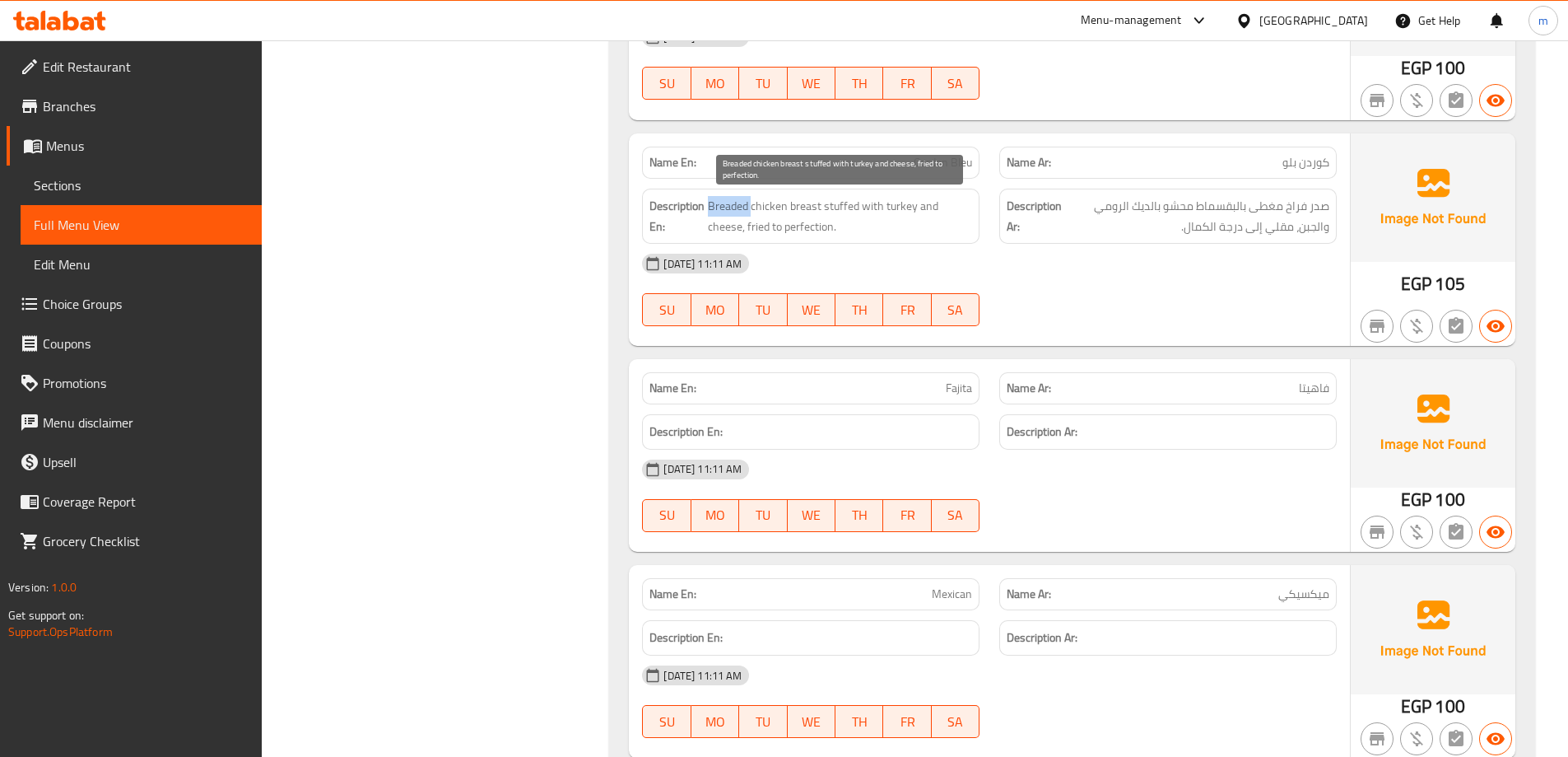
click at [898, 205] on span "Breaded chicken breast stuffed with turkey and cheese, fried to perfection." at bounding box center [839, 216] width 264 height 41
copy span "turkey"
click at [810, 211] on span "Breaded chicken breast stuffed with turkey and cheese, fried to perfection." at bounding box center [839, 216] width 264 height 41
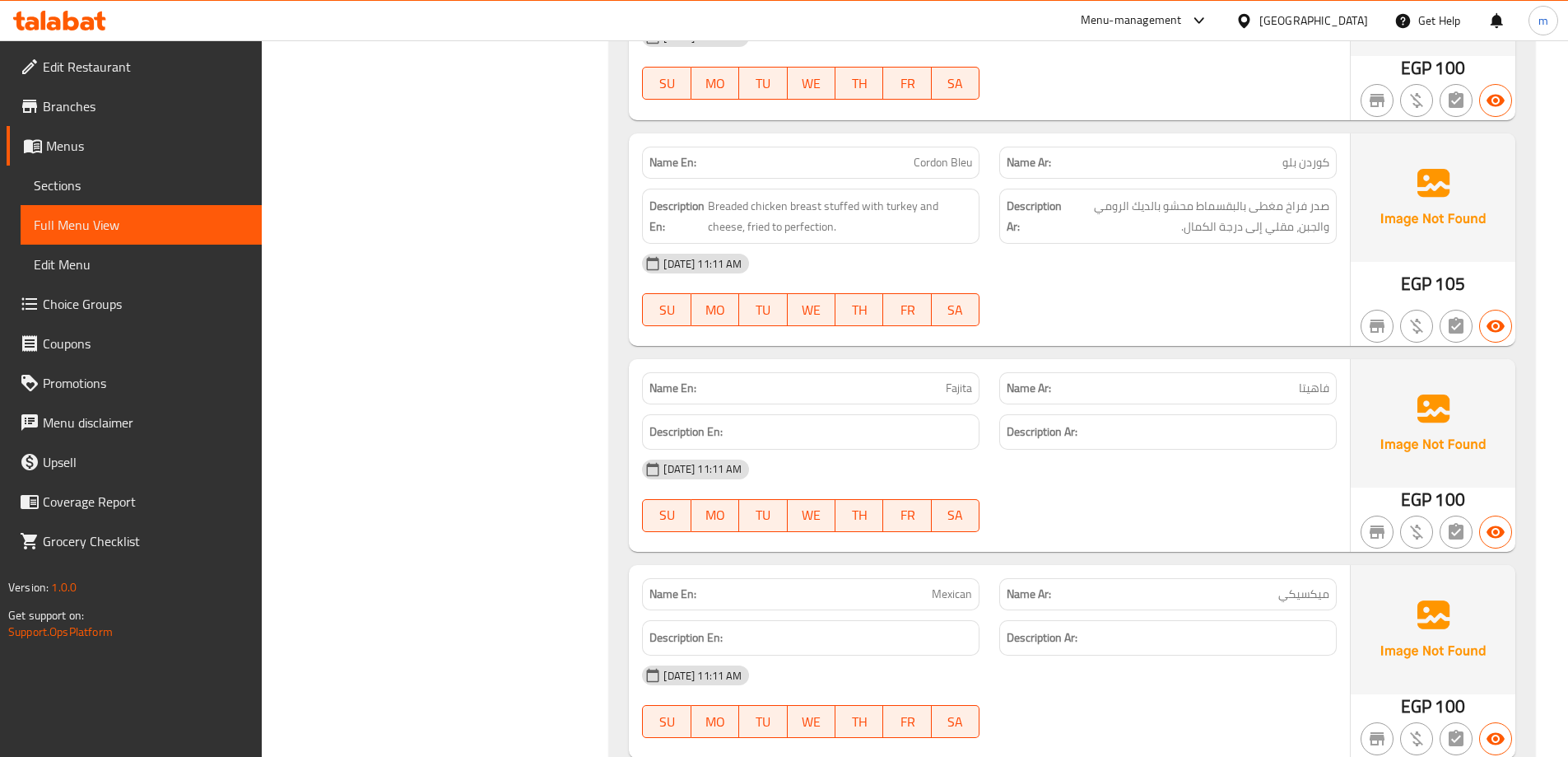
click at [937, 177] on div "Name En: Cordon Bleu" at bounding box center [811, 162] width 338 height 32
copy span "Cordon Bleu"
